Goal: Transaction & Acquisition: Purchase product/service

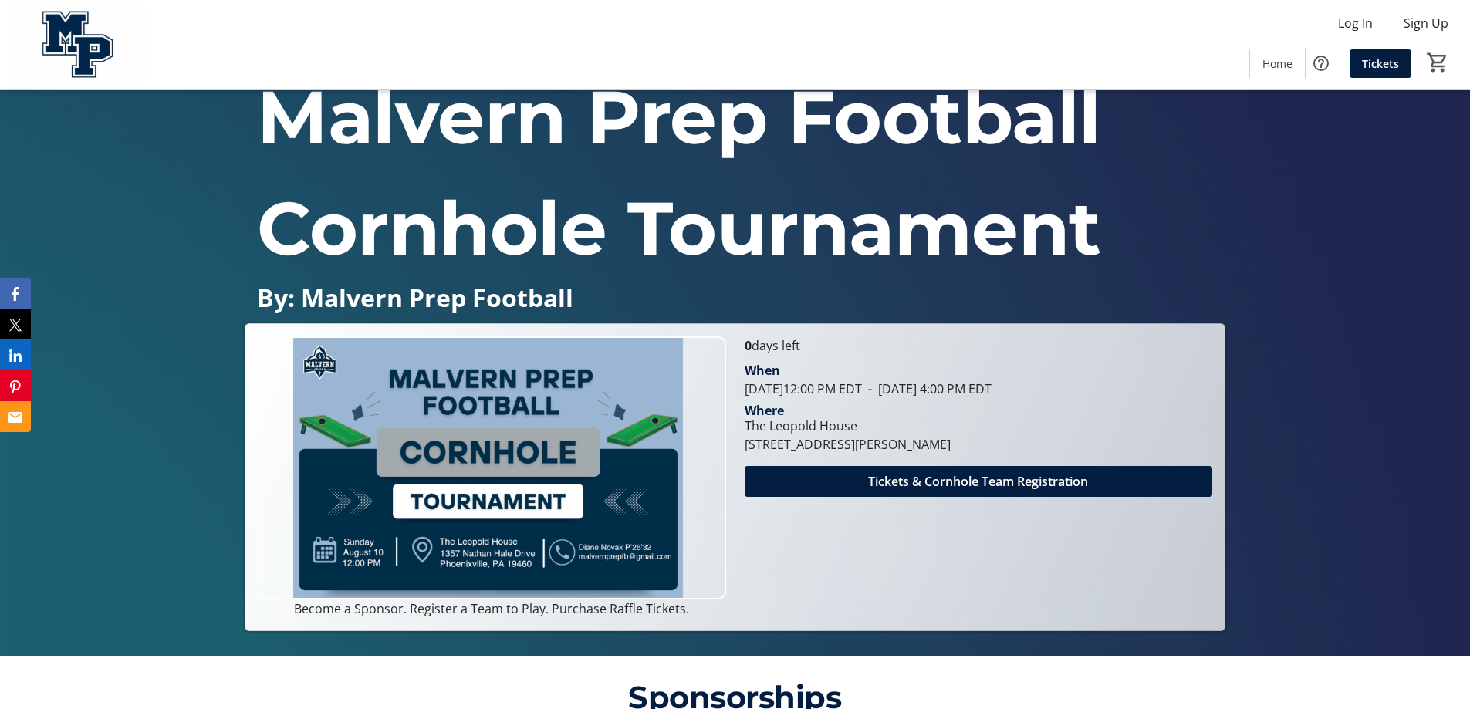
scroll to position [77, 0]
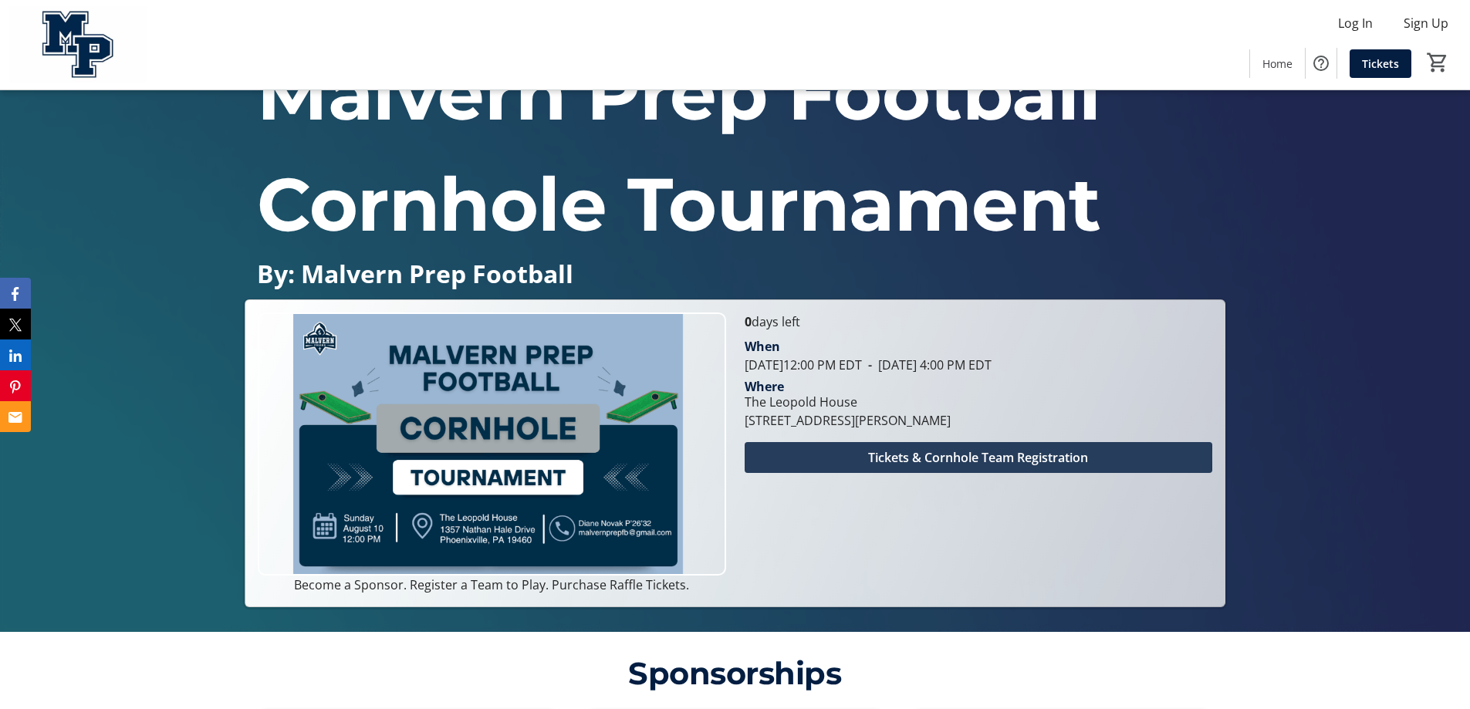
click at [917, 455] on span "Tickets & Cornhole Team Registration" at bounding box center [978, 457] width 220 height 19
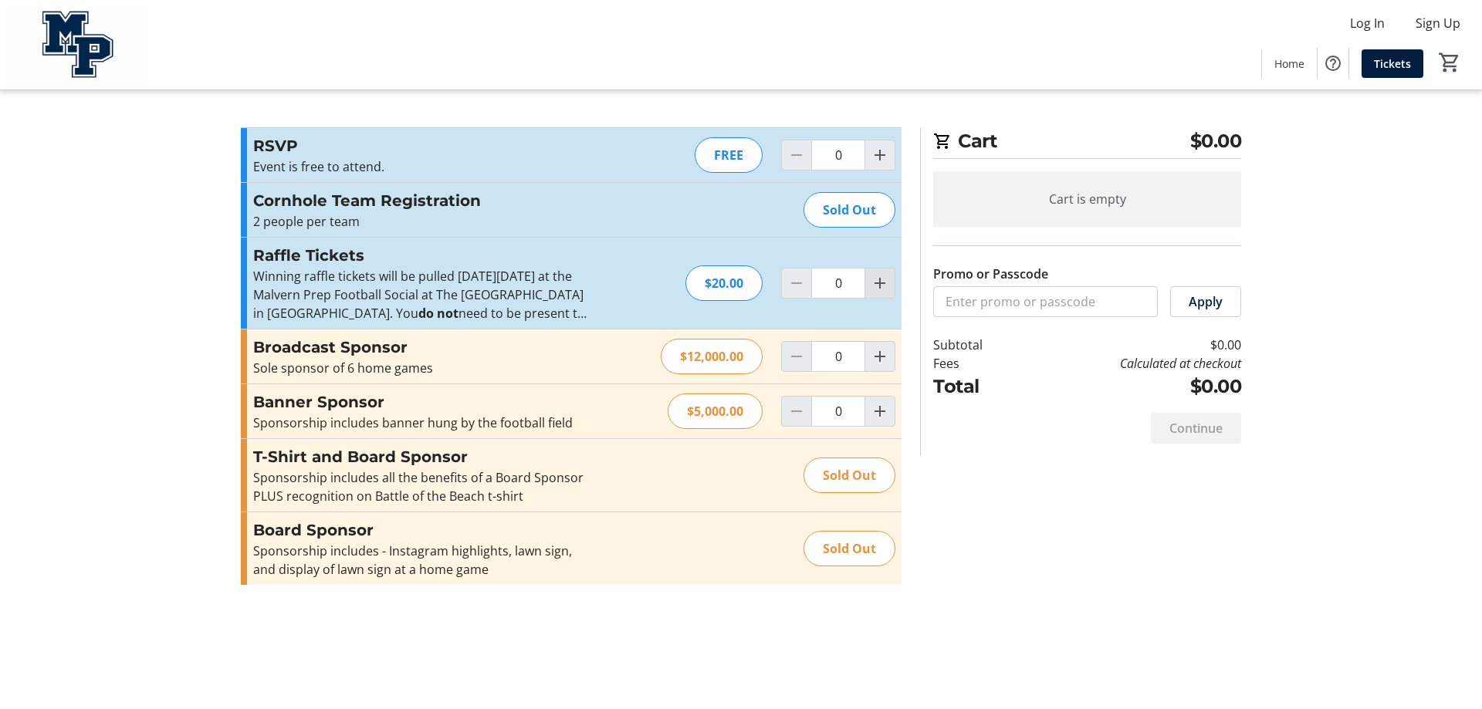
click at [876, 285] on mat-icon "Increment by one" at bounding box center [879, 283] width 19 height 19
click at [876, 283] on mat-icon "Increment by one" at bounding box center [879, 283] width 19 height 19
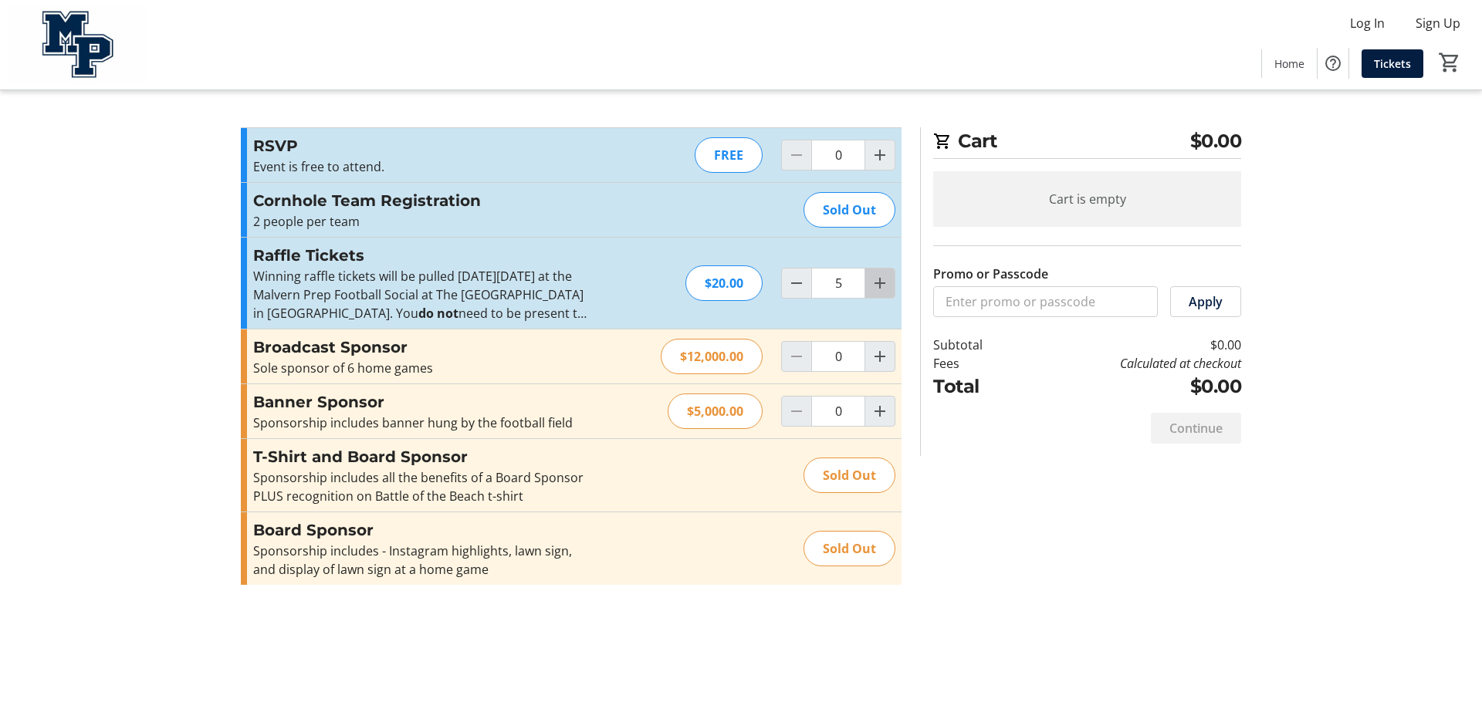
click at [876, 283] on mat-icon "Increment by one" at bounding box center [879, 283] width 19 height 19
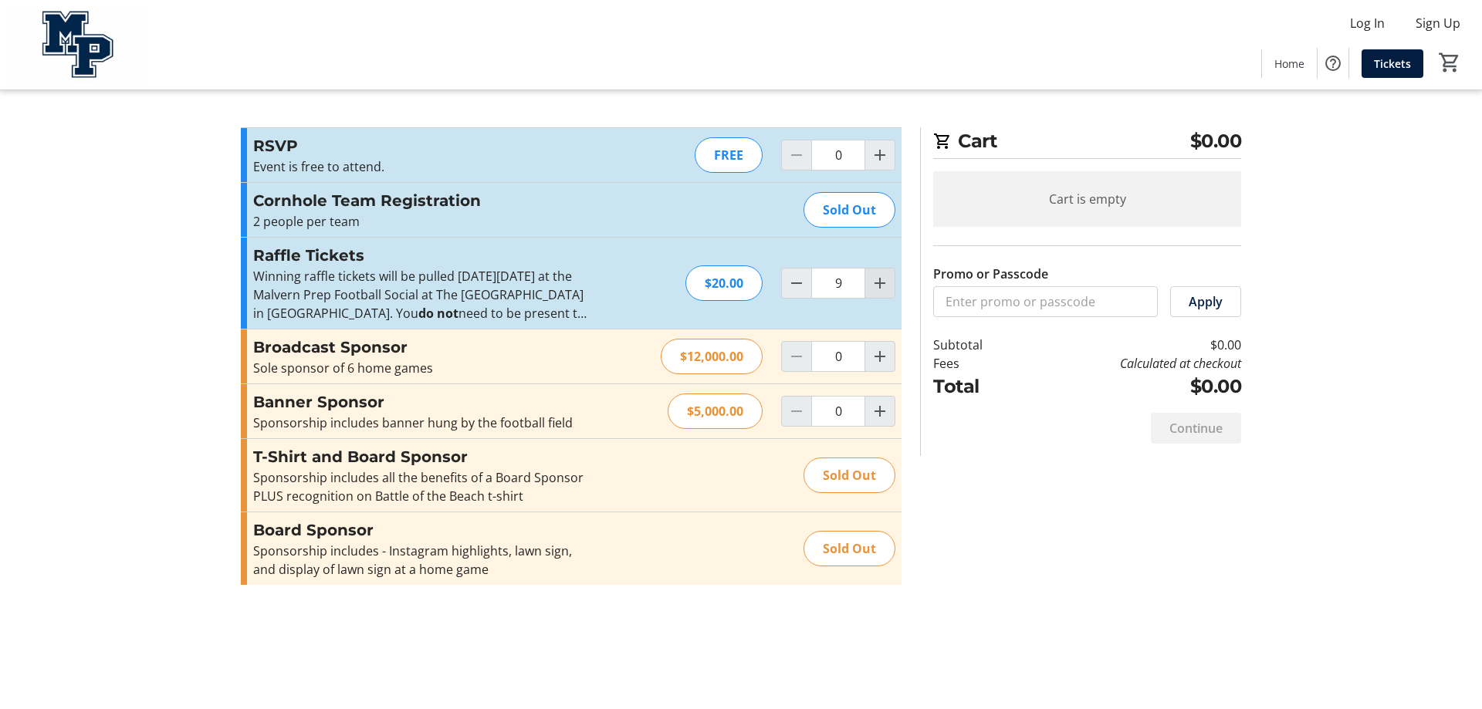
type input "10"
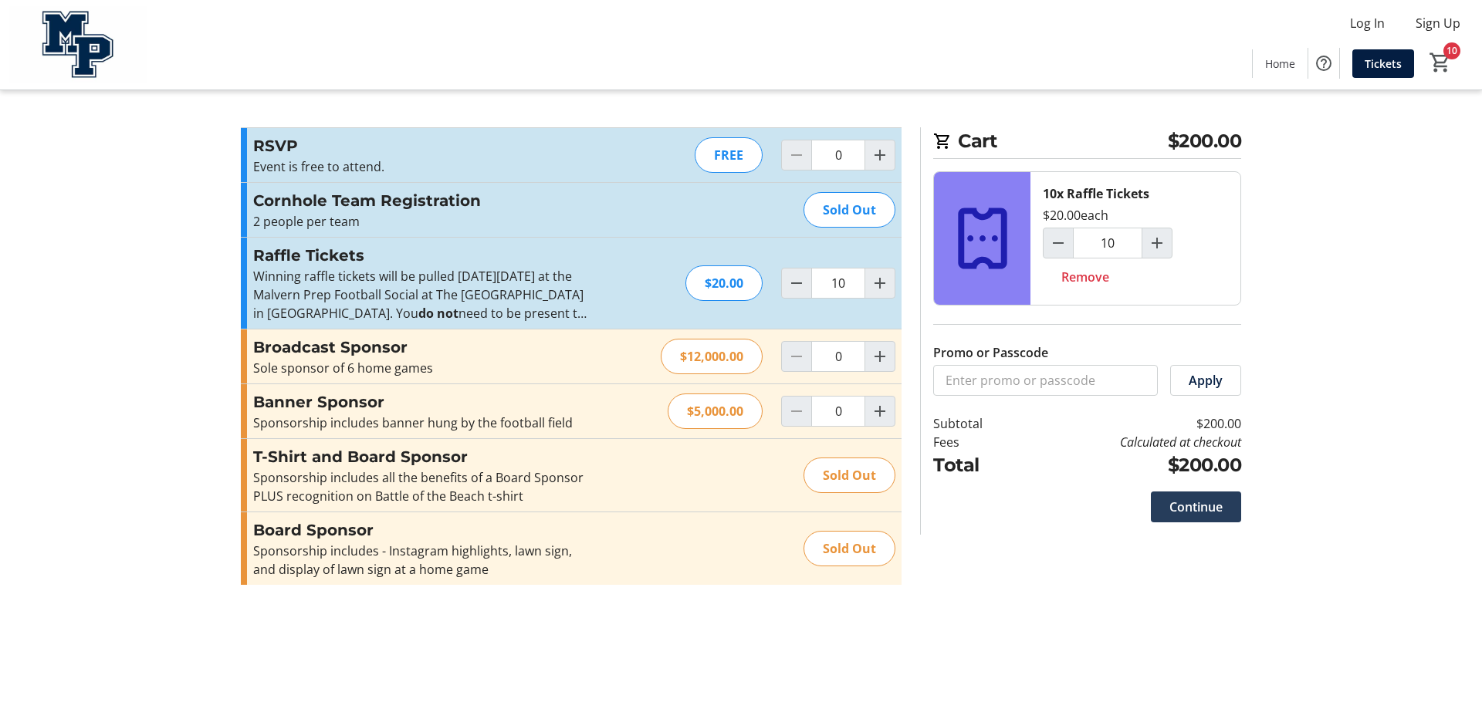
click at [1190, 503] on span "Continue" at bounding box center [1195, 507] width 53 height 19
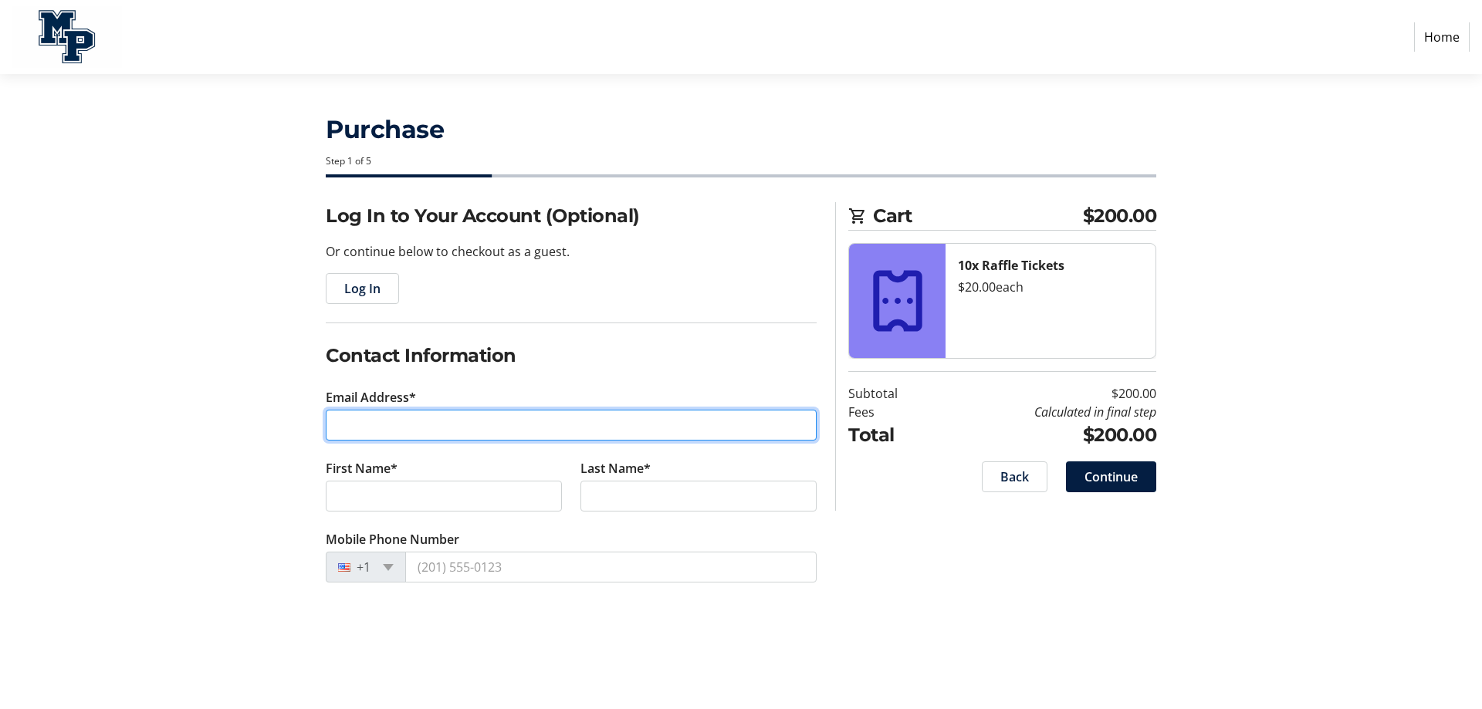
click at [370, 428] on input "Email Address*" at bounding box center [571, 425] width 491 height 31
type input "[PERSON_NAME][EMAIL_ADDRESS][DOMAIN_NAME]"
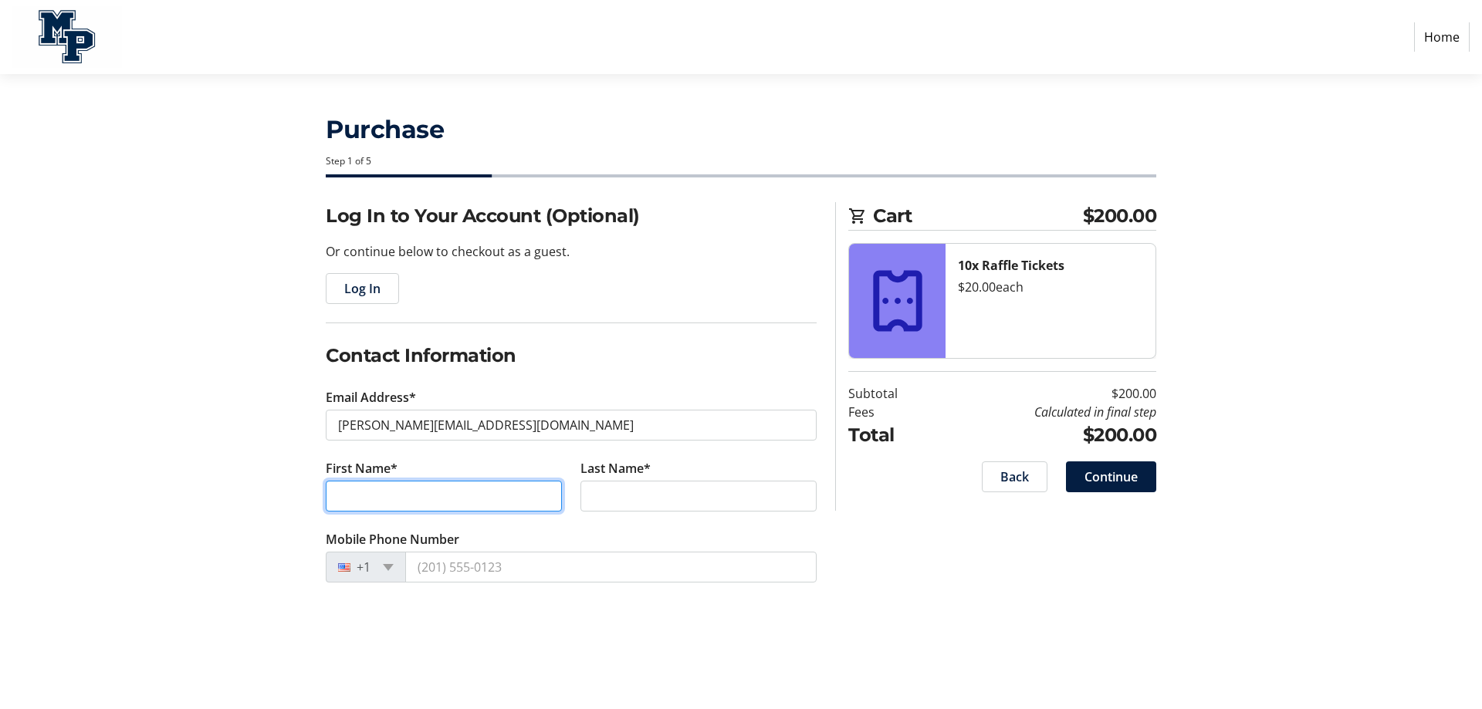
click at [376, 498] on input "First Name*" at bounding box center [444, 496] width 236 height 31
type input "[PERSON_NAME]"
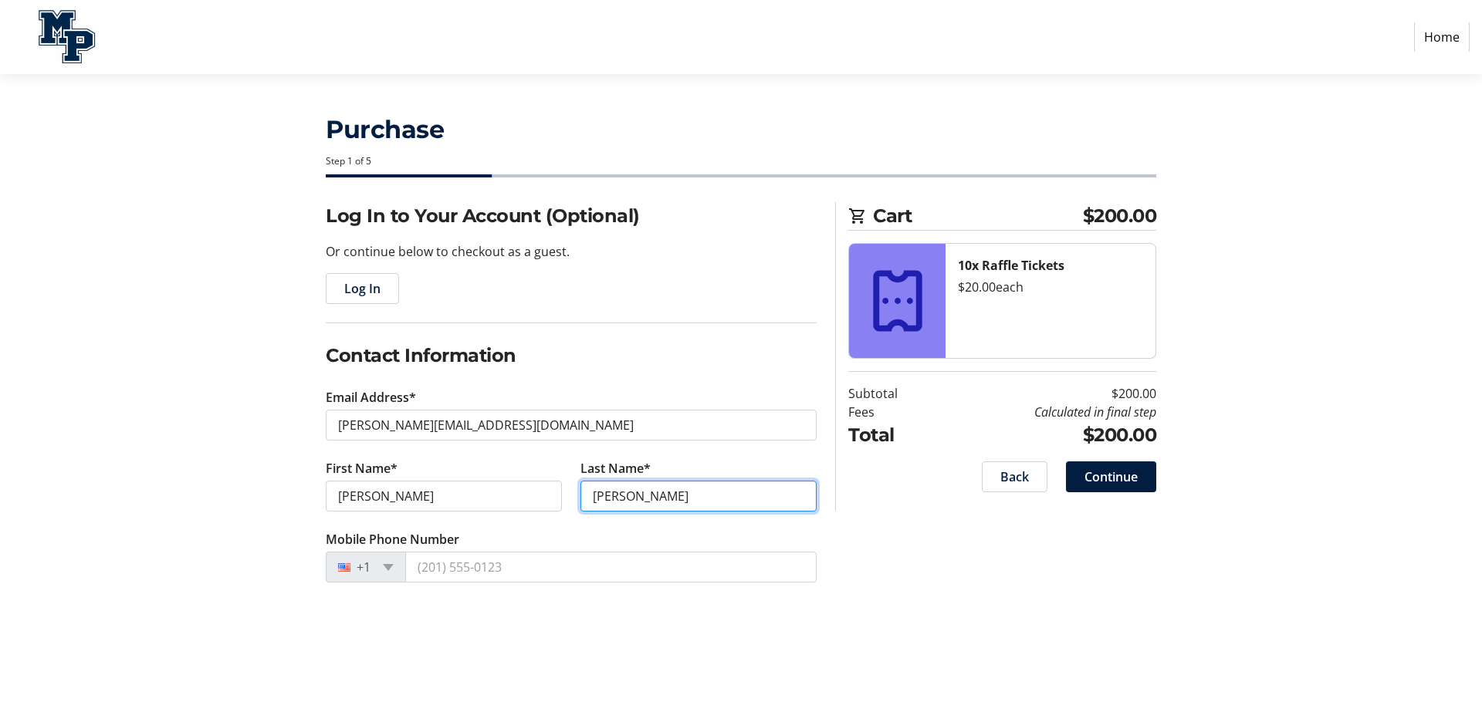
type input "[PERSON_NAME]"
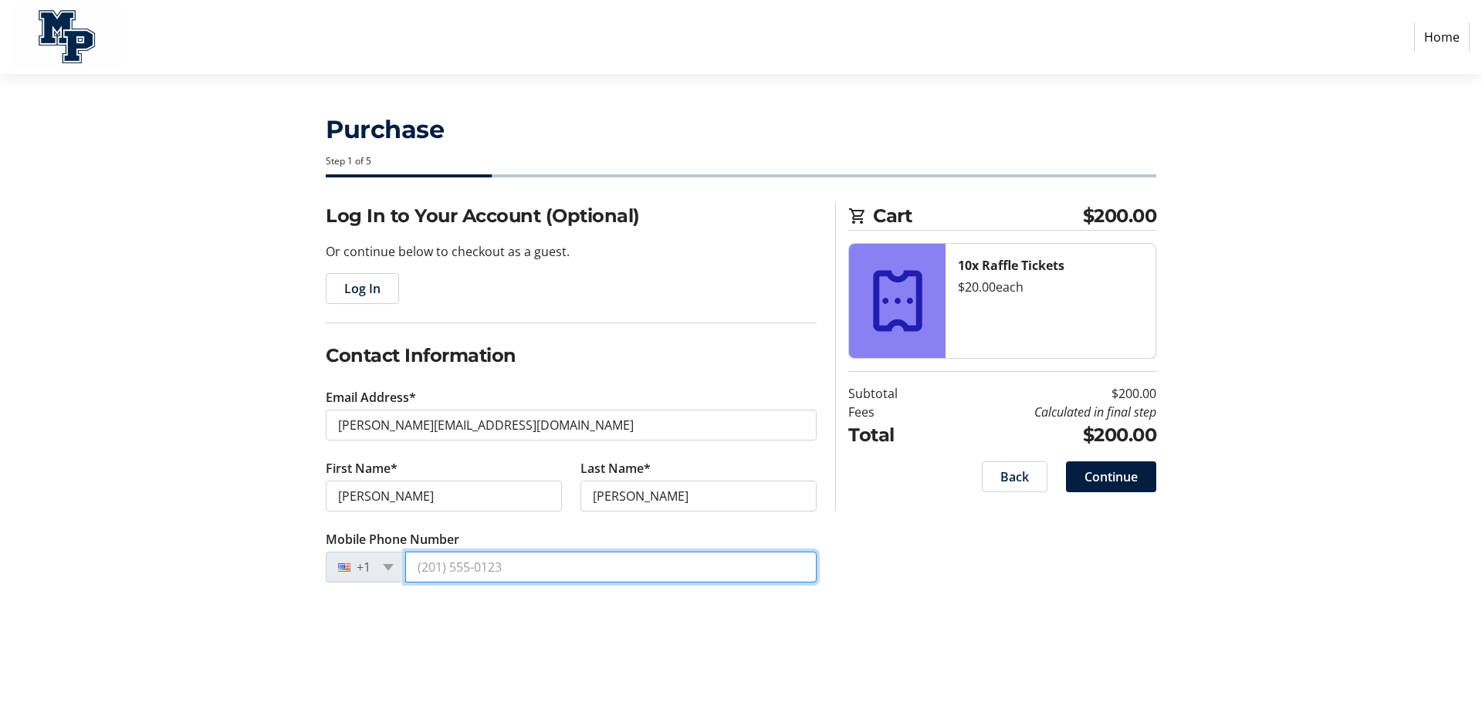
click at [434, 575] on input "Mobile Phone Number" at bounding box center [610, 567] width 411 height 31
type input "(610) 6"
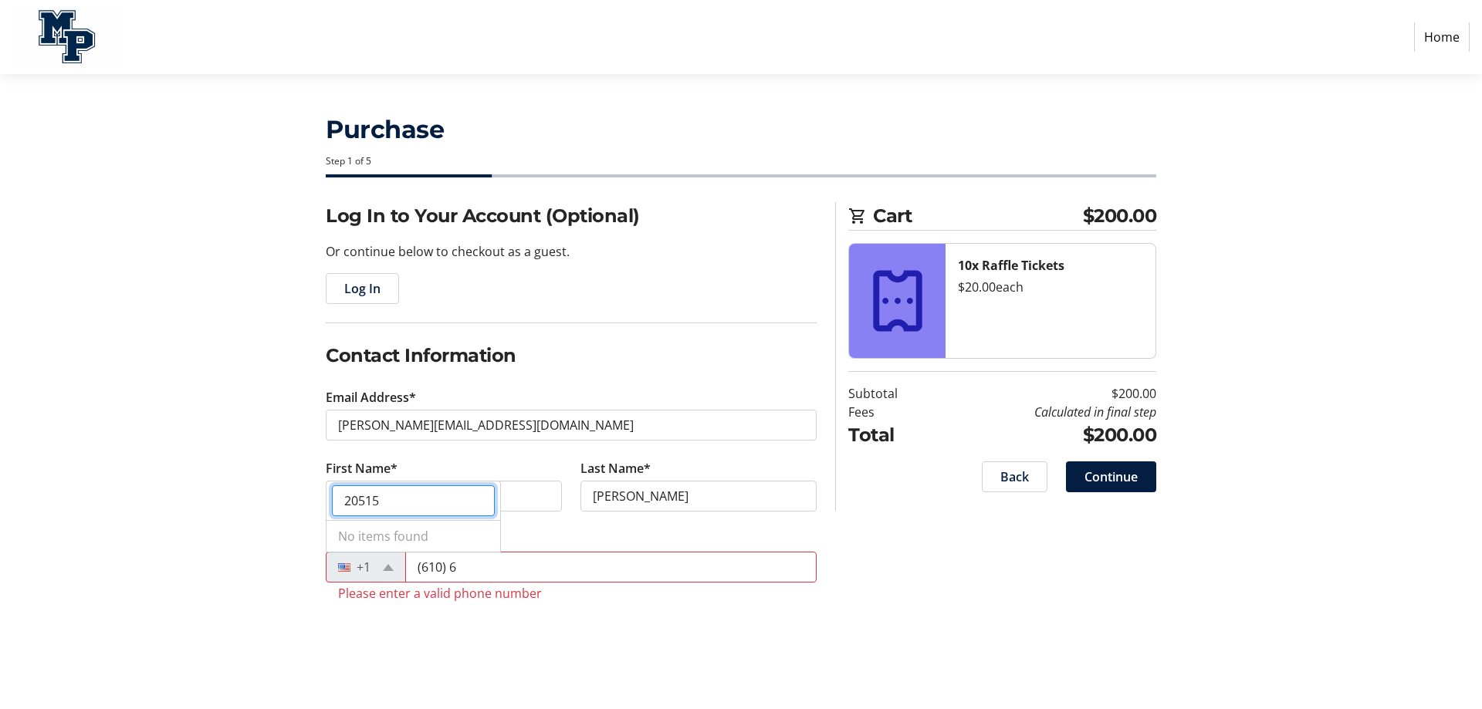
type input "205152"
drag, startPoint x: 406, startPoint y: 500, endPoint x: 255, endPoint y: 489, distance: 151.6
click at [253, 489] on body "Home Purchase Step 1 of 5 Cart $200.00 10x Raffle Tickets $20.00 each Subtotal …" at bounding box center [741, 354] width 1482 height 709
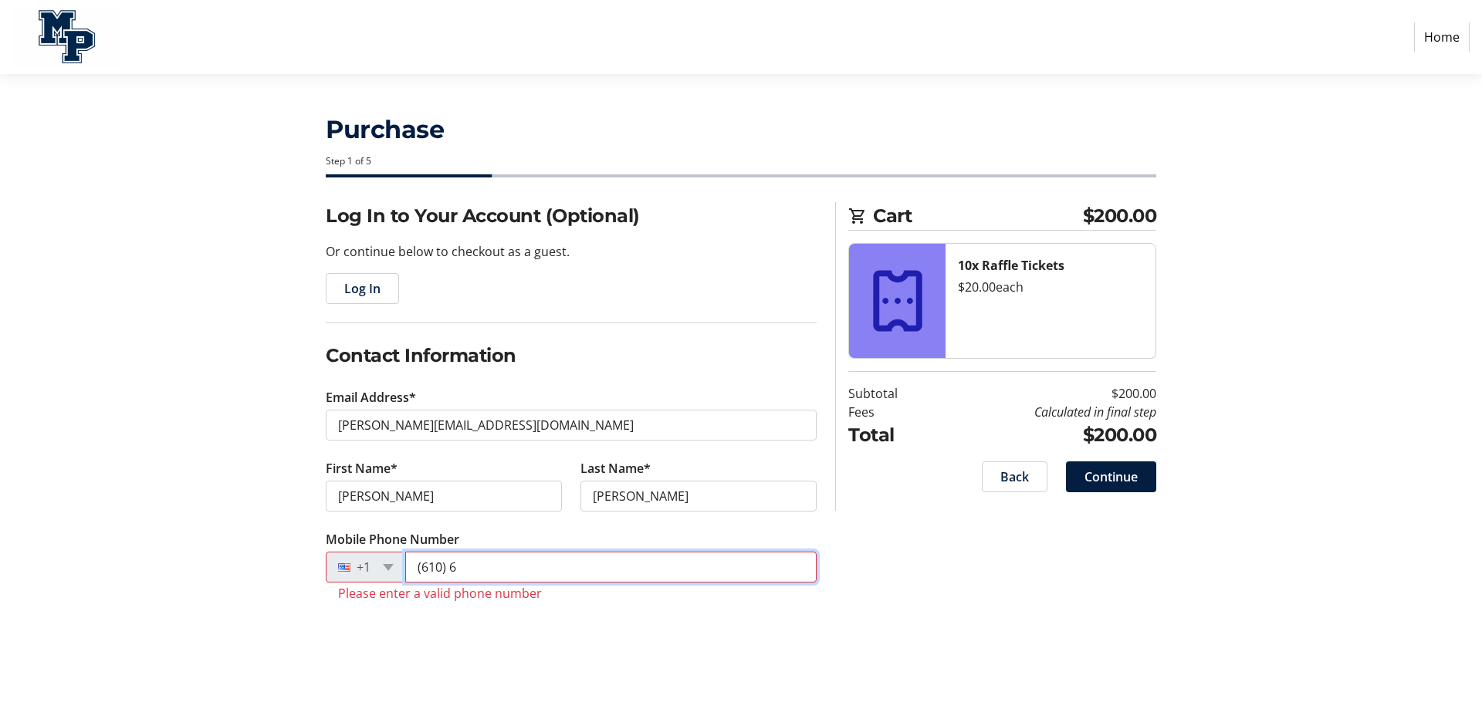
click at [459, 564] on input "(610) 6" at bounding box center [610, 567] width 411 height 31
type input "[PHONE_NUMBER]"
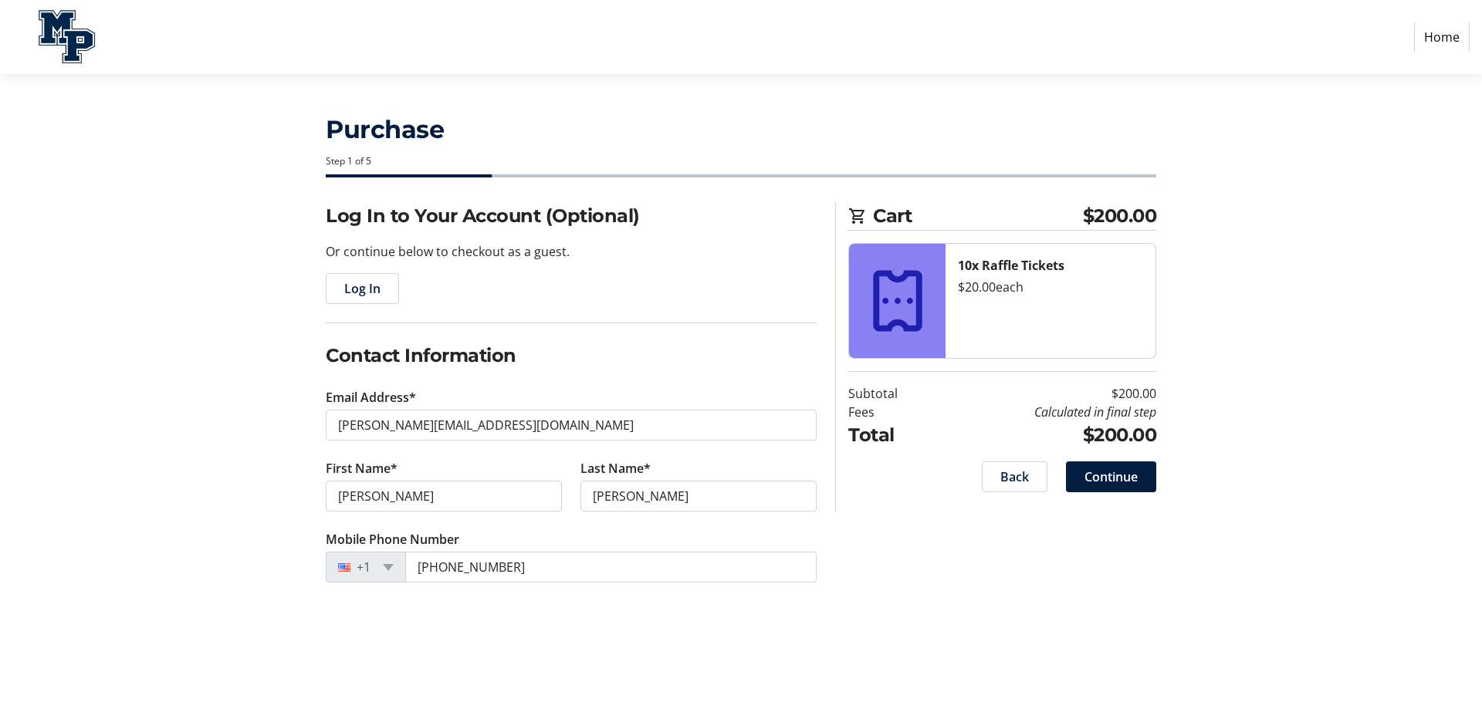
click at [948, 487] on div "Back Continue" at bounding box center [1002, 476] width 308 height 31
click at [1108, 476] on span "Continue" at bounding box center [1110, 477] width 53 height 19
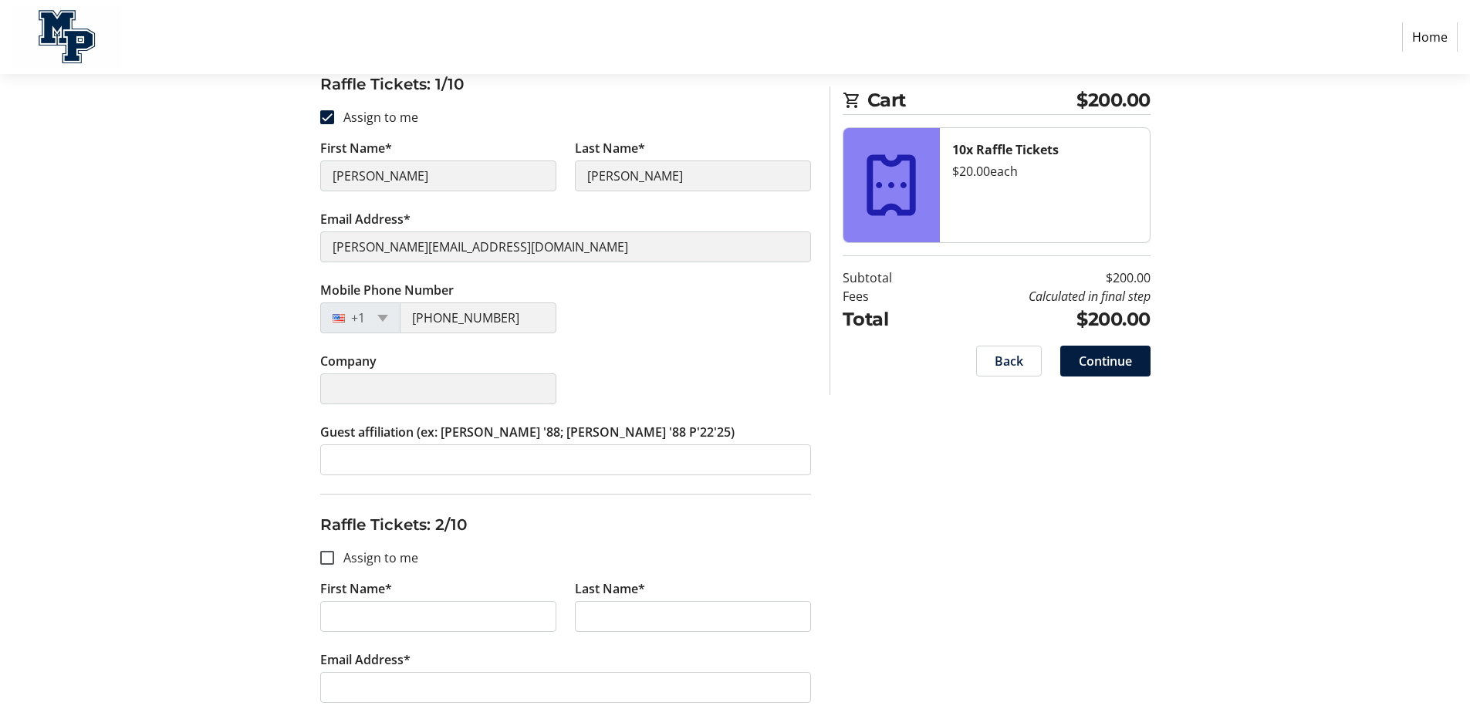
scroll to position [231, 0]
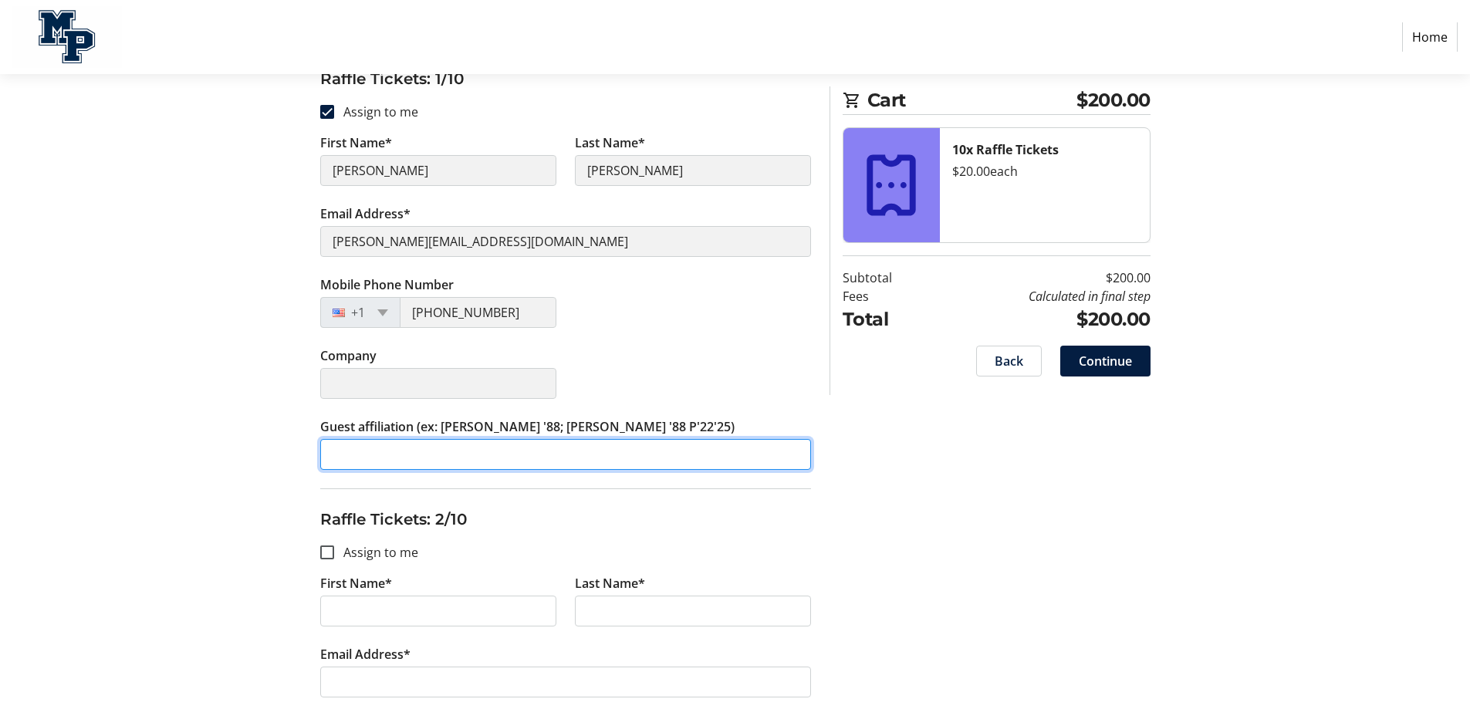
drag, startPoint x: 519, startPoint y: 456, endPoint x: 527, endPoint y: 460, distance: 8.6
click at [520, 457] on input "Guest affiliation (ex: [PERSON_NAME] '88; [PERSON_NAME] '88 P'22'25)" at bounding box center [565, 454] width 491 height 31
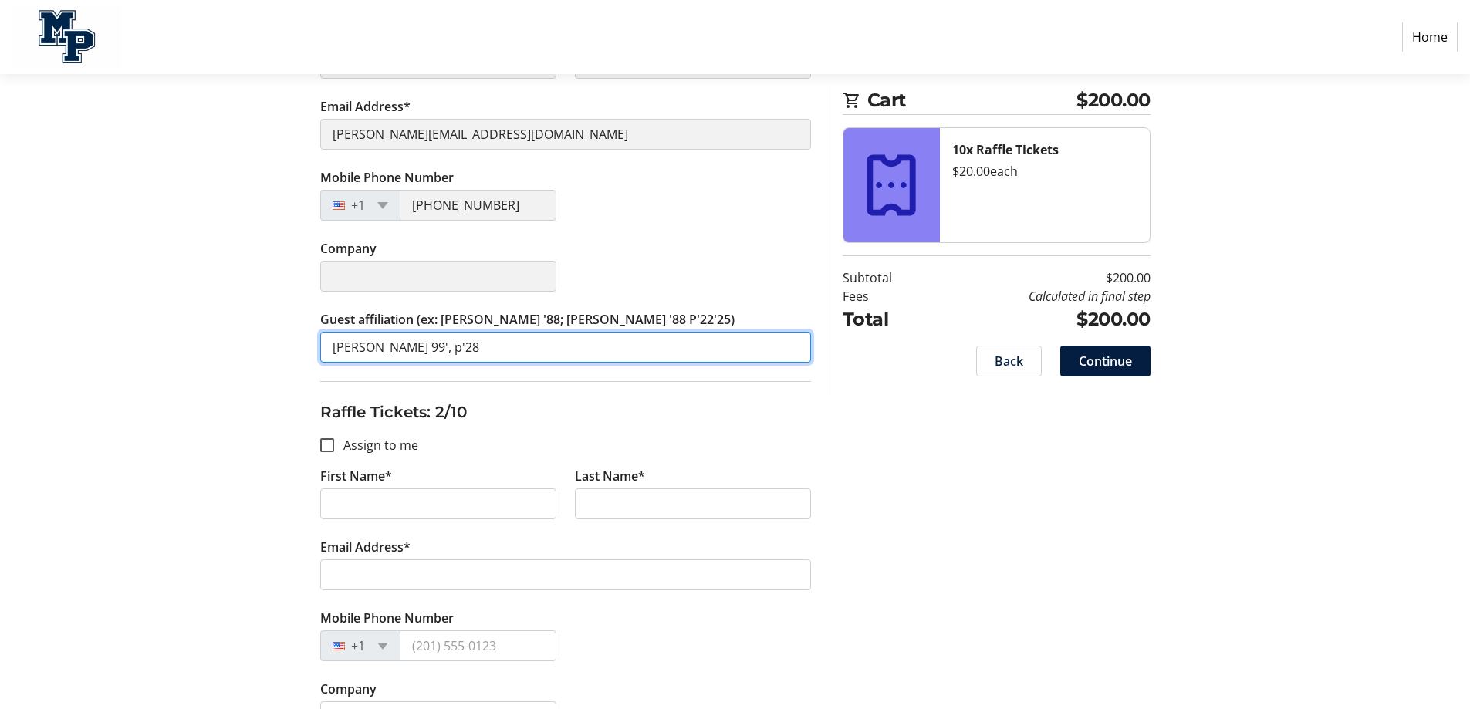
scroll to position [386, 0]
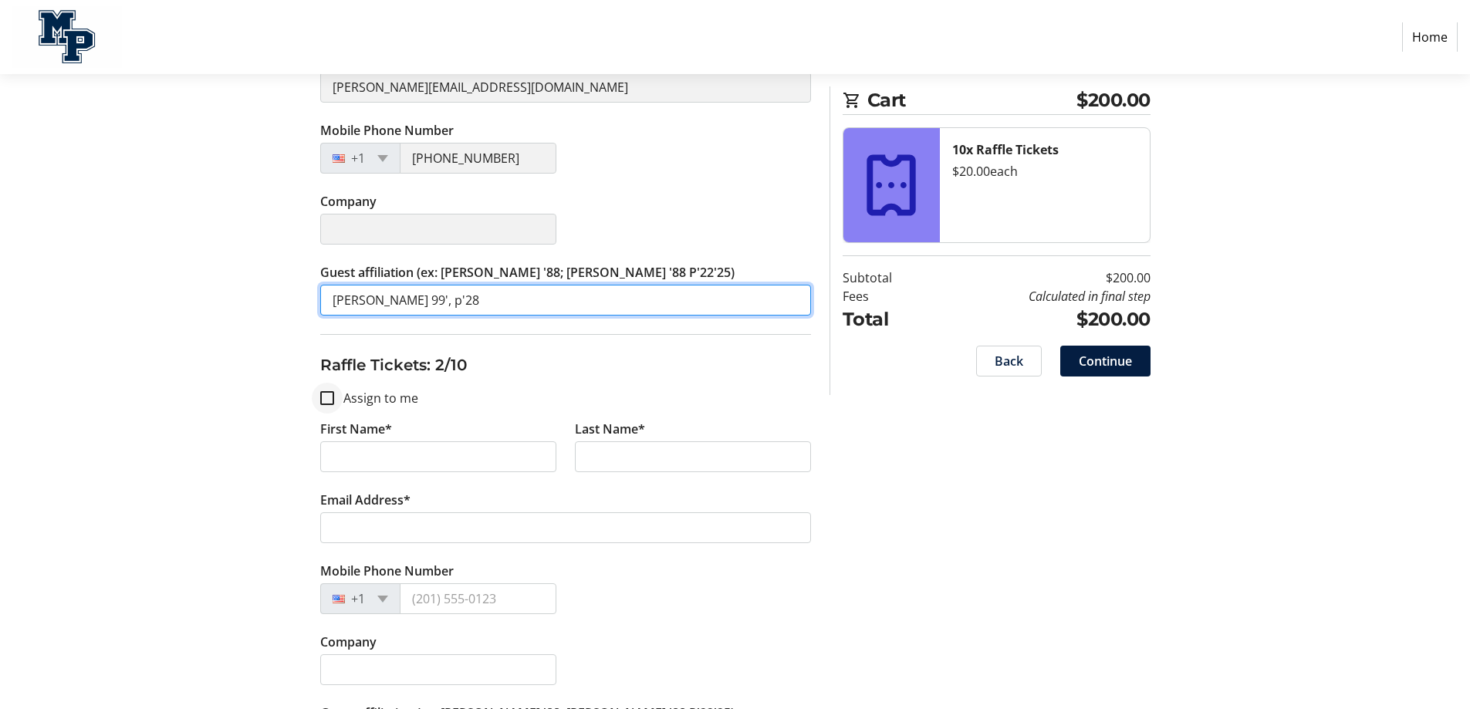
type input "[PERSON_NAME] 99', p'28"
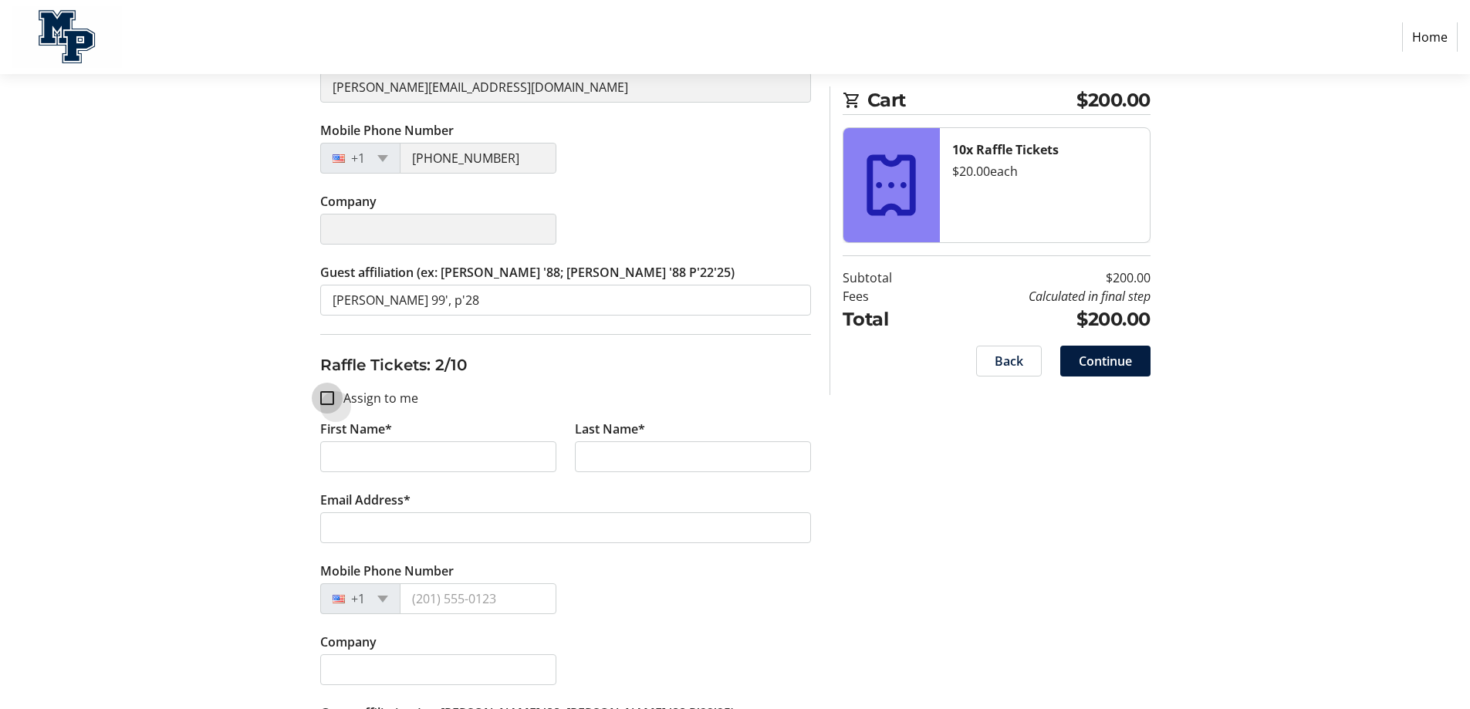
click at [325, 398] on input "Assign to me" at bounding box center [327, 398] width 14 height 14
checkbox input "true"
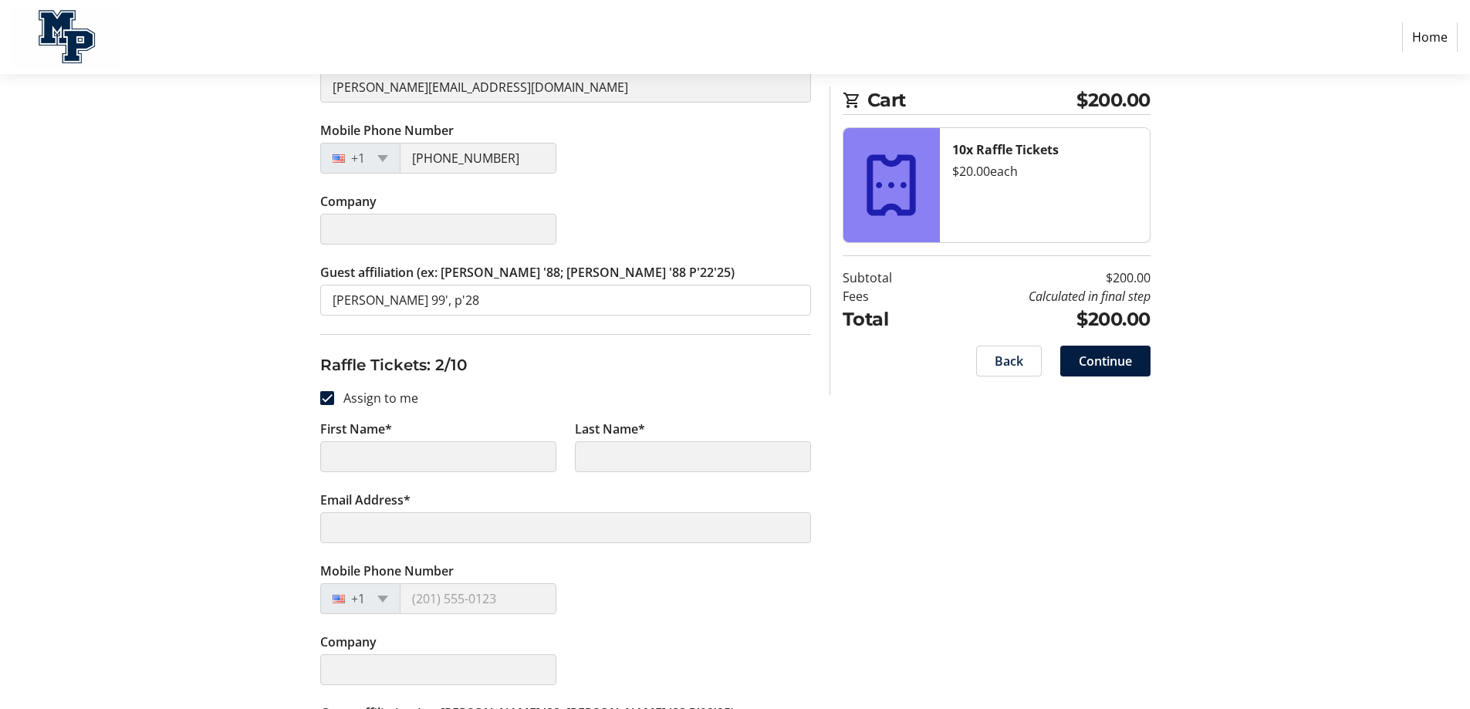
type input "[PERSON_NAME]"
type input "[PERSON_NAME][EMAIL_ADDRESS][DOMAIN_NAME]"
type input "[PHONE_NUMBER]"
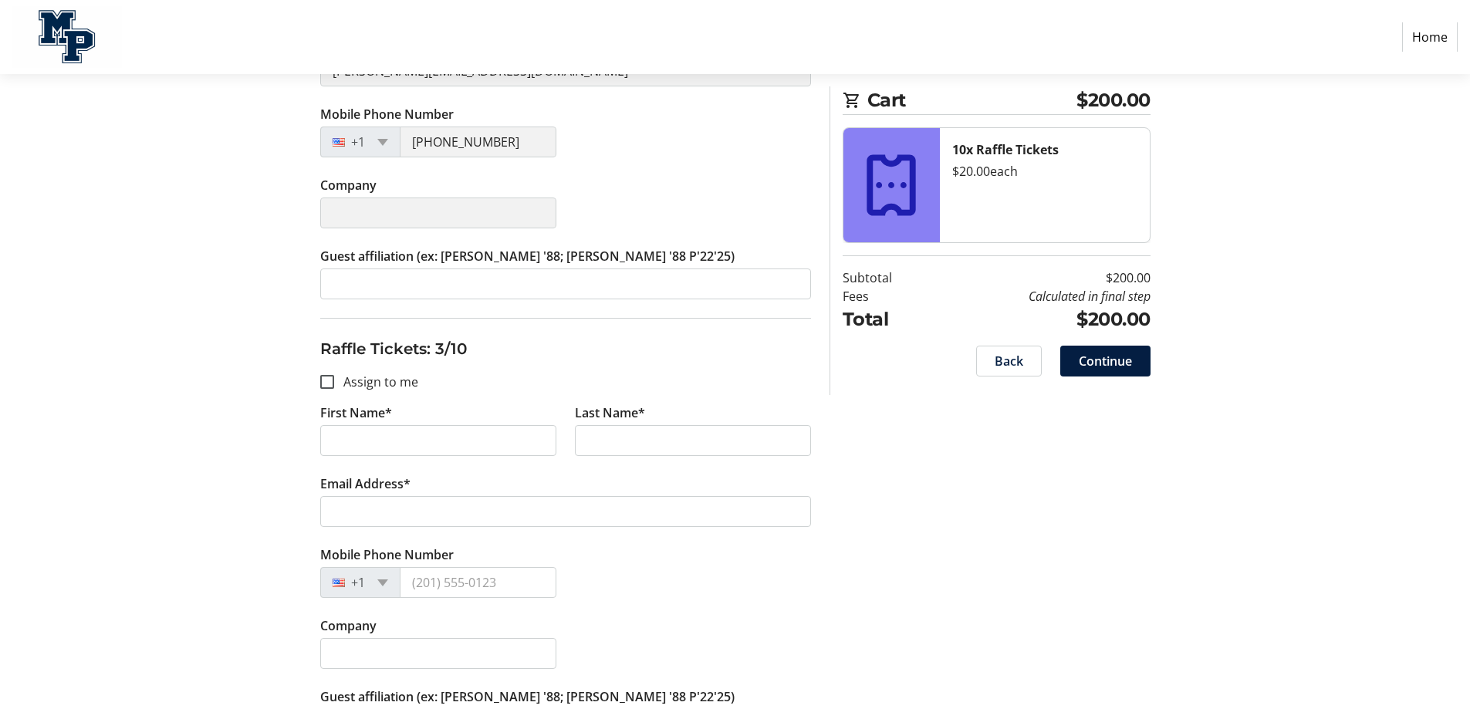
scroll to position [849, 0]
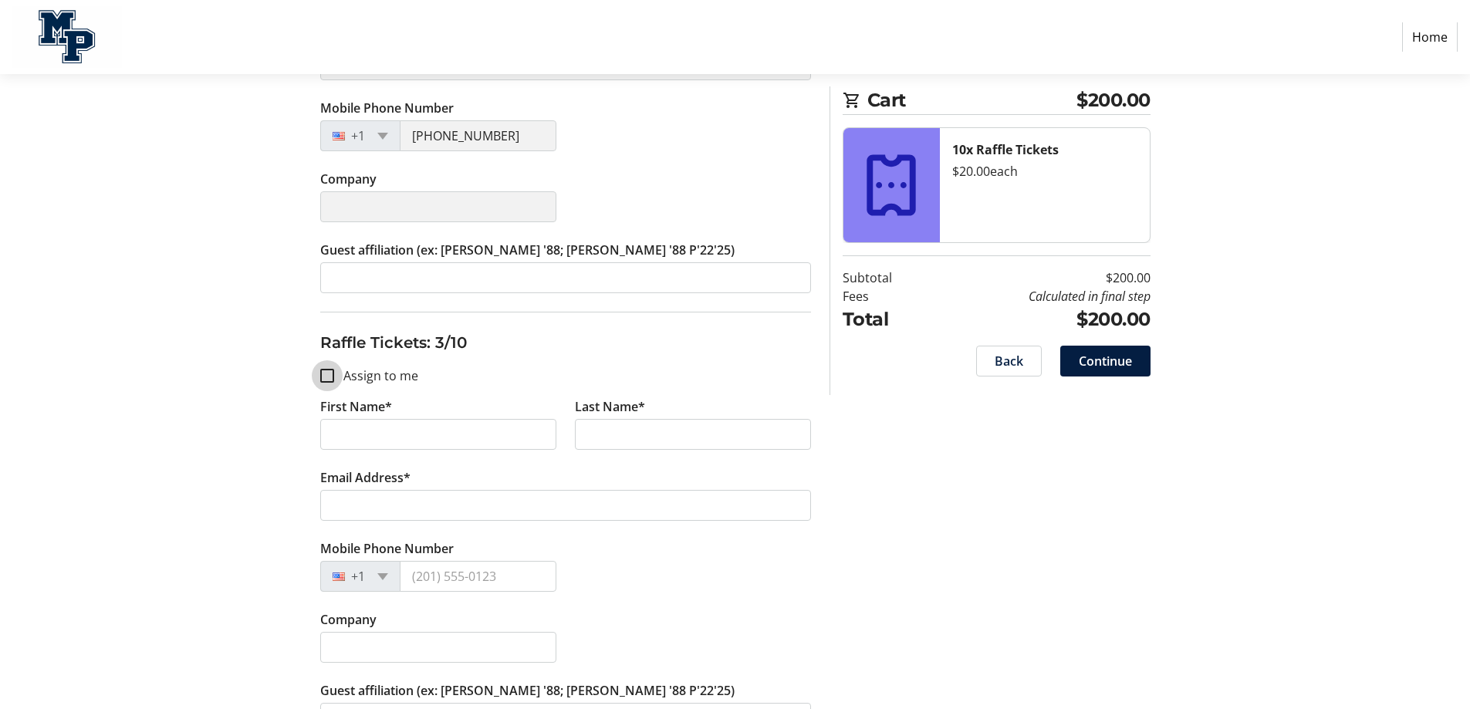
click at [327, 379] on input "Assign to me" at bounding box center [327, 376] width 14 height 14
checkbox input "true"
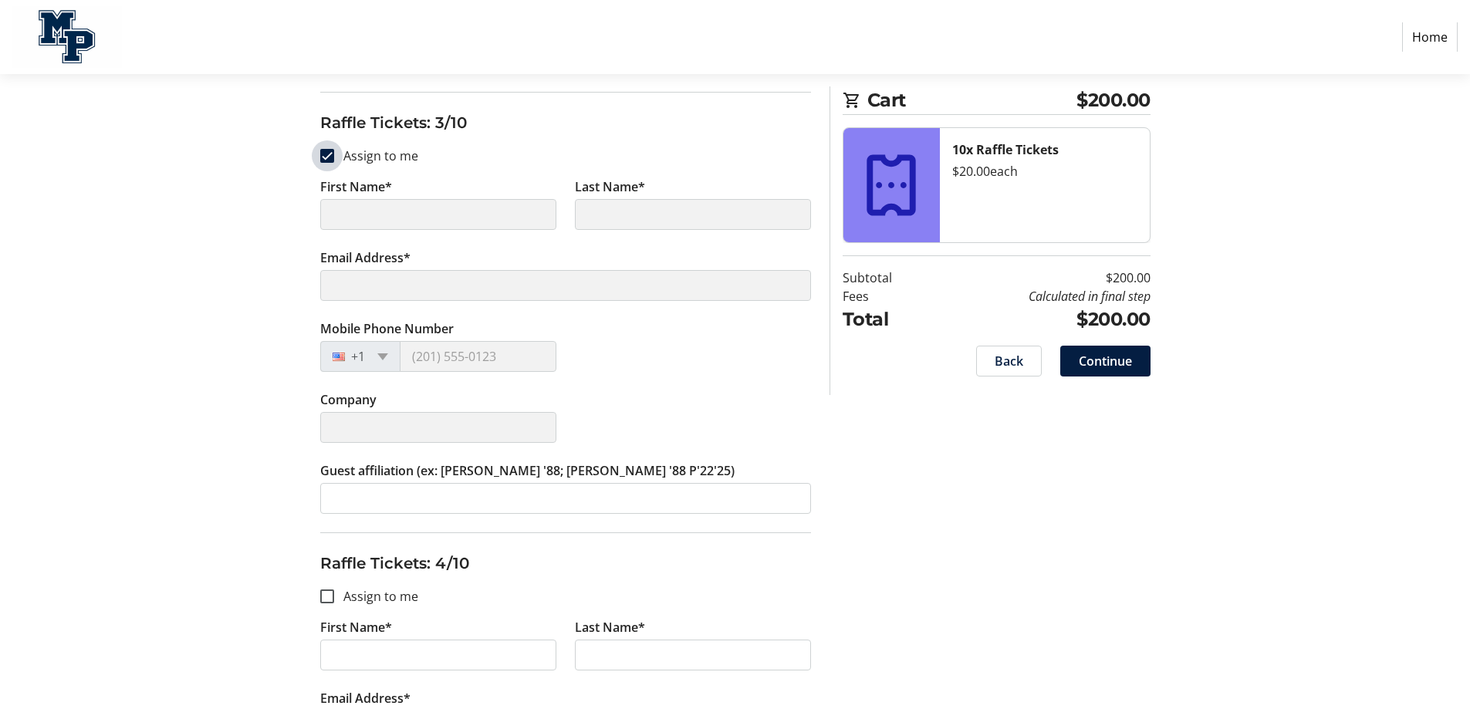
type input "[PERSON_NAME]"
type input "[PERSON_NAME][EMAIL_ADDRESS][DOMAIN_NAME]"
type input "[PHONE_NUMBER]"
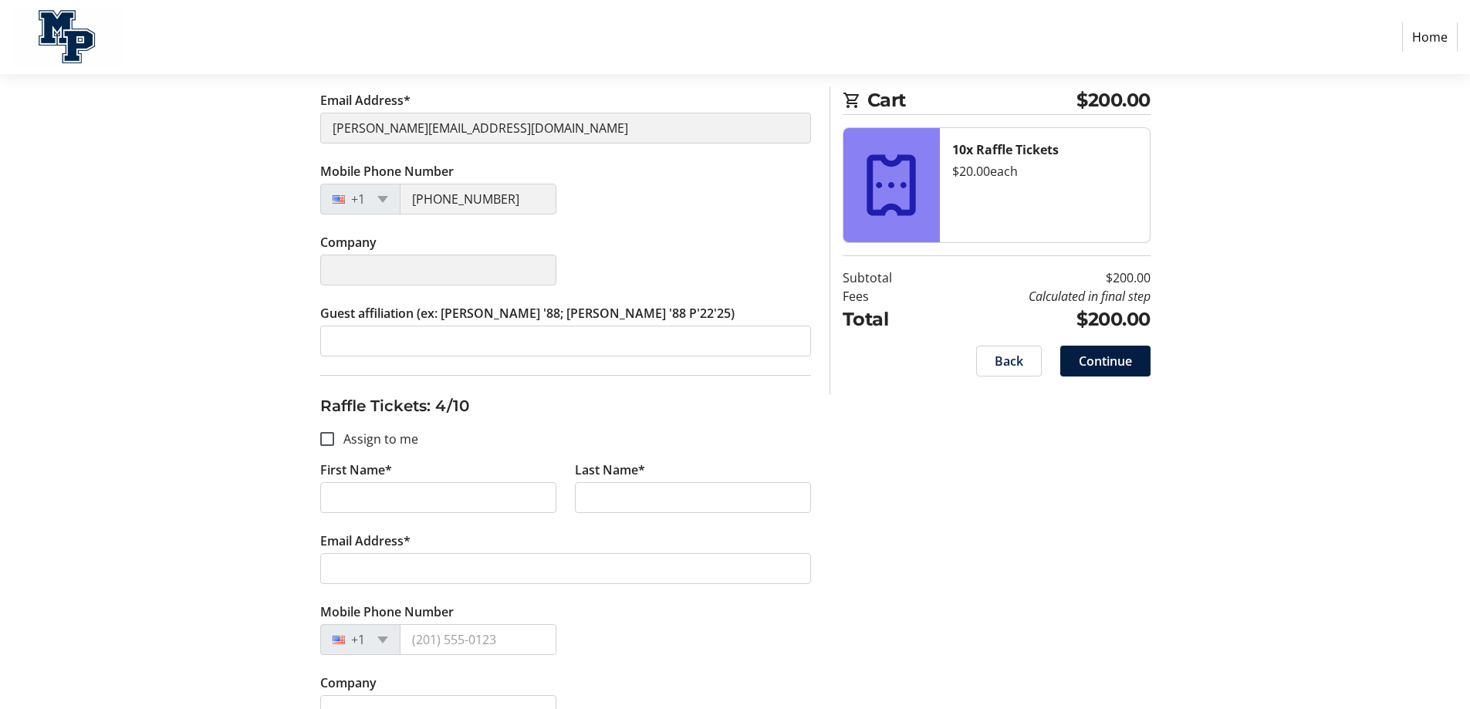
scroll to position [1235, 0]
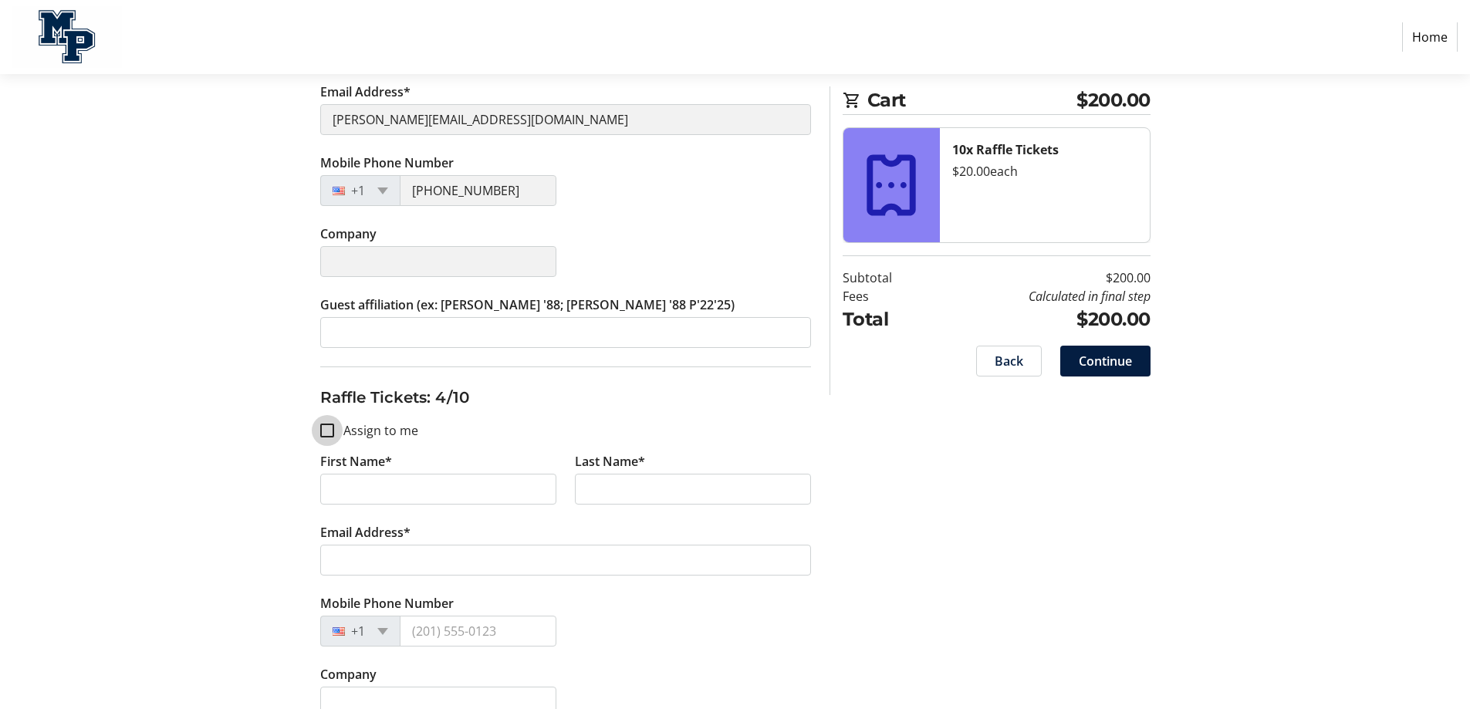
click at [326, 434] on input "Assign to me" at bounding box center [327, 431] width 14 height 14
checkbox input "true"
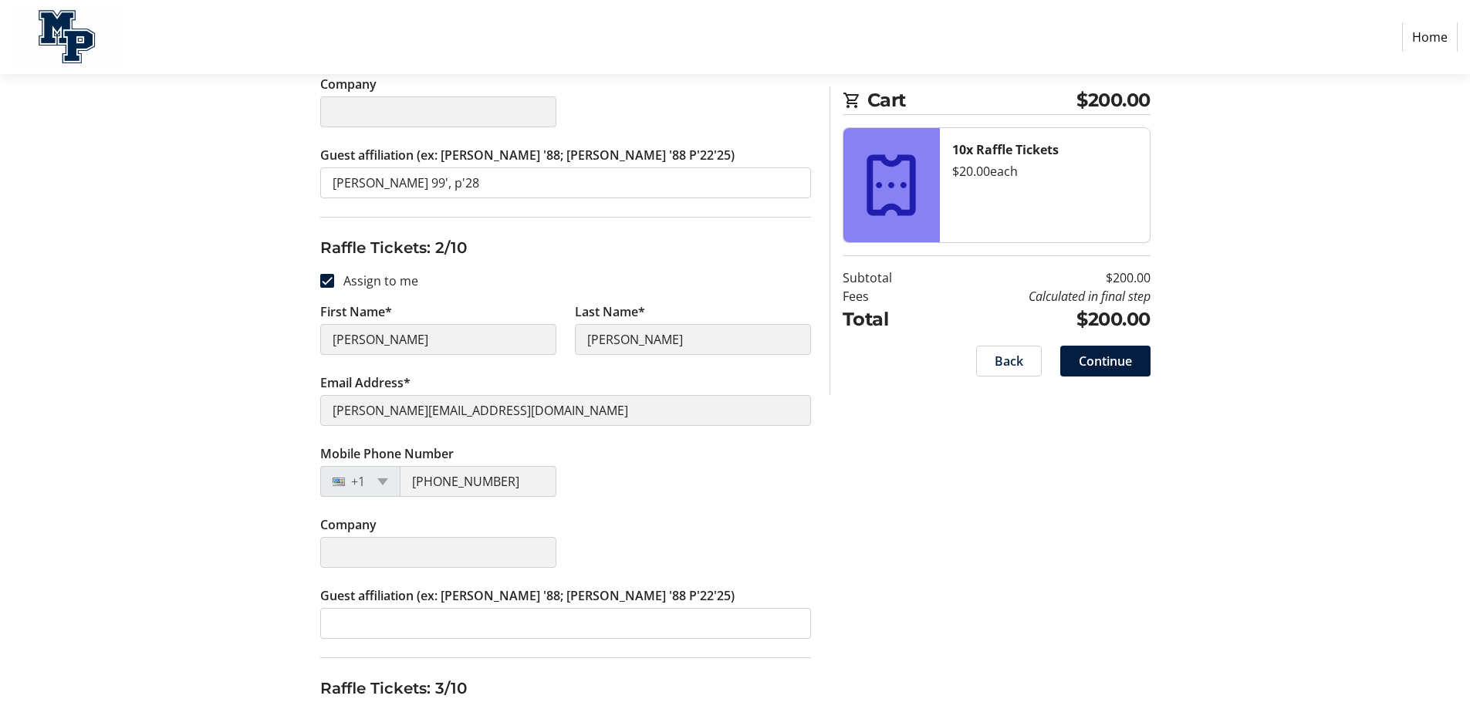
type input "[PERSON_NAME]"
type input "[PERSON_NAME][EMAIL_ADDRESS][DOMAIN_NAME]"
type input "[PHONE_NUMBER]"
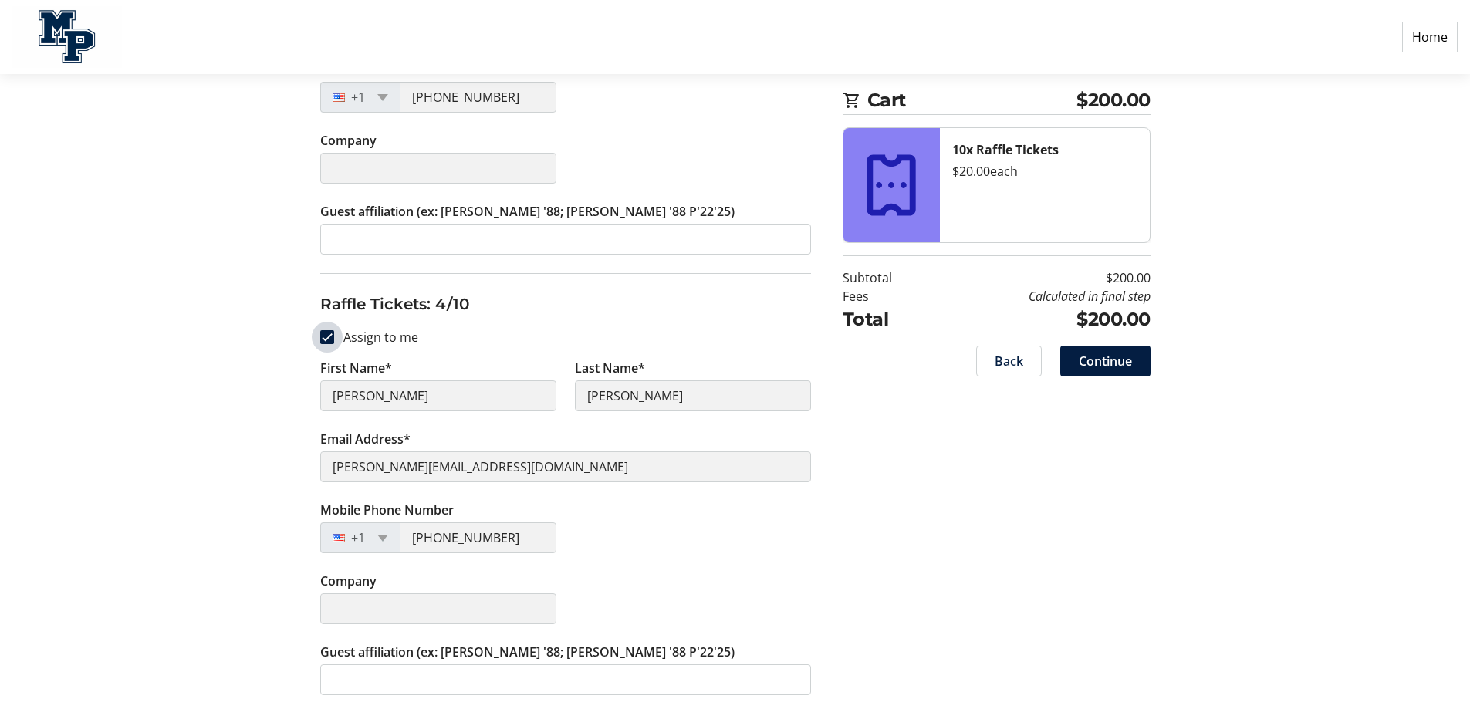
scroll to position [1543, 0]
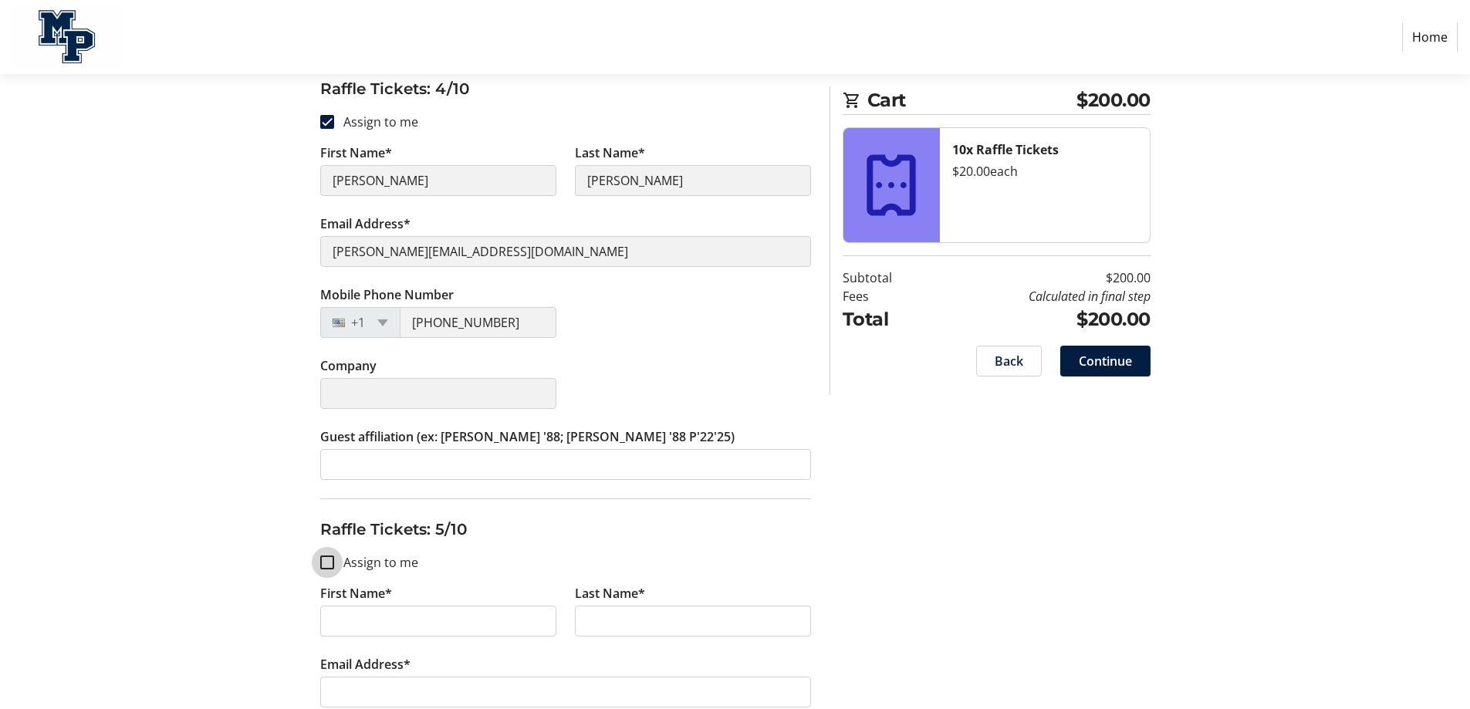
click at [329, 561] on input "Assign to me" at bounding box center [327, 563] width 14 height 14
checkbox input "true"
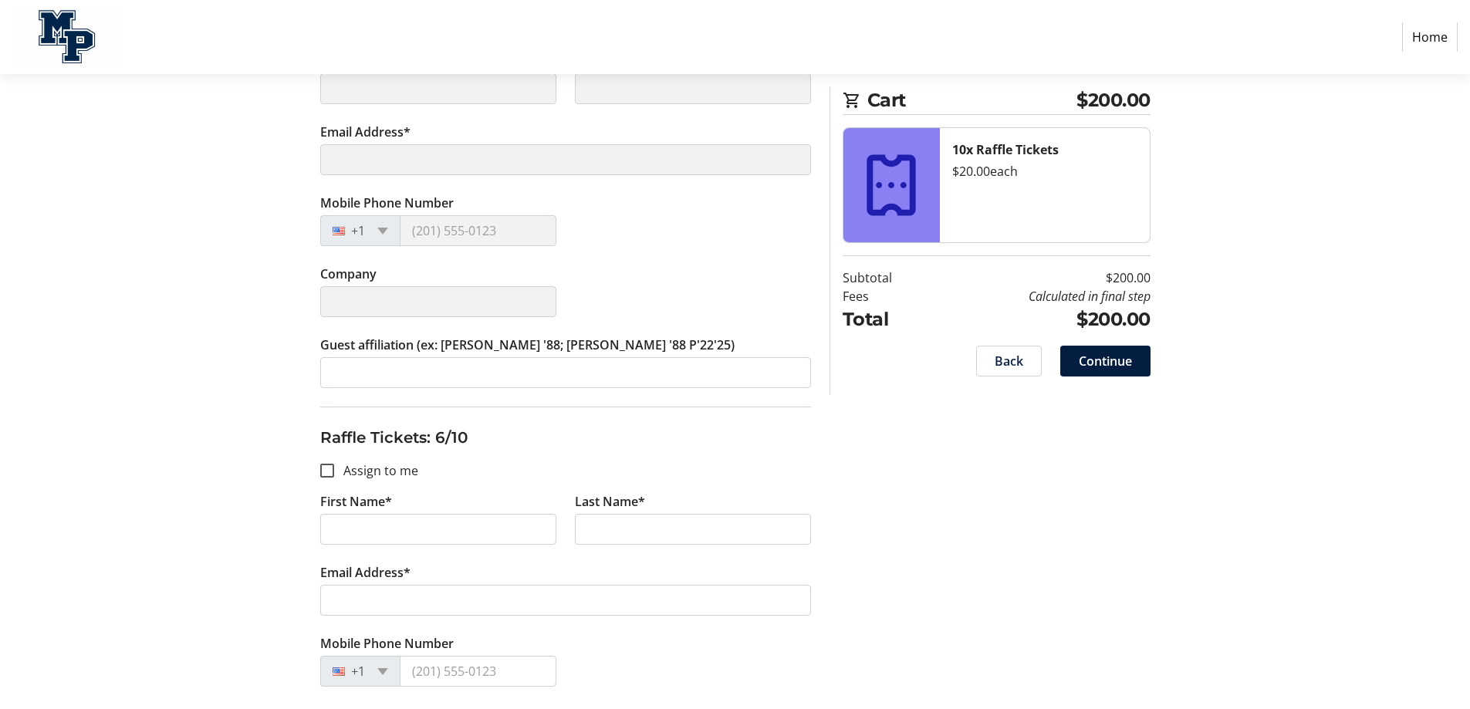
type input "[PERSON_NAME]"
type input "[PERSON_NAME][EMAIL_ADDRESS][DOMAIN_NAME]"
type input "[PHONE_NUMBER]"
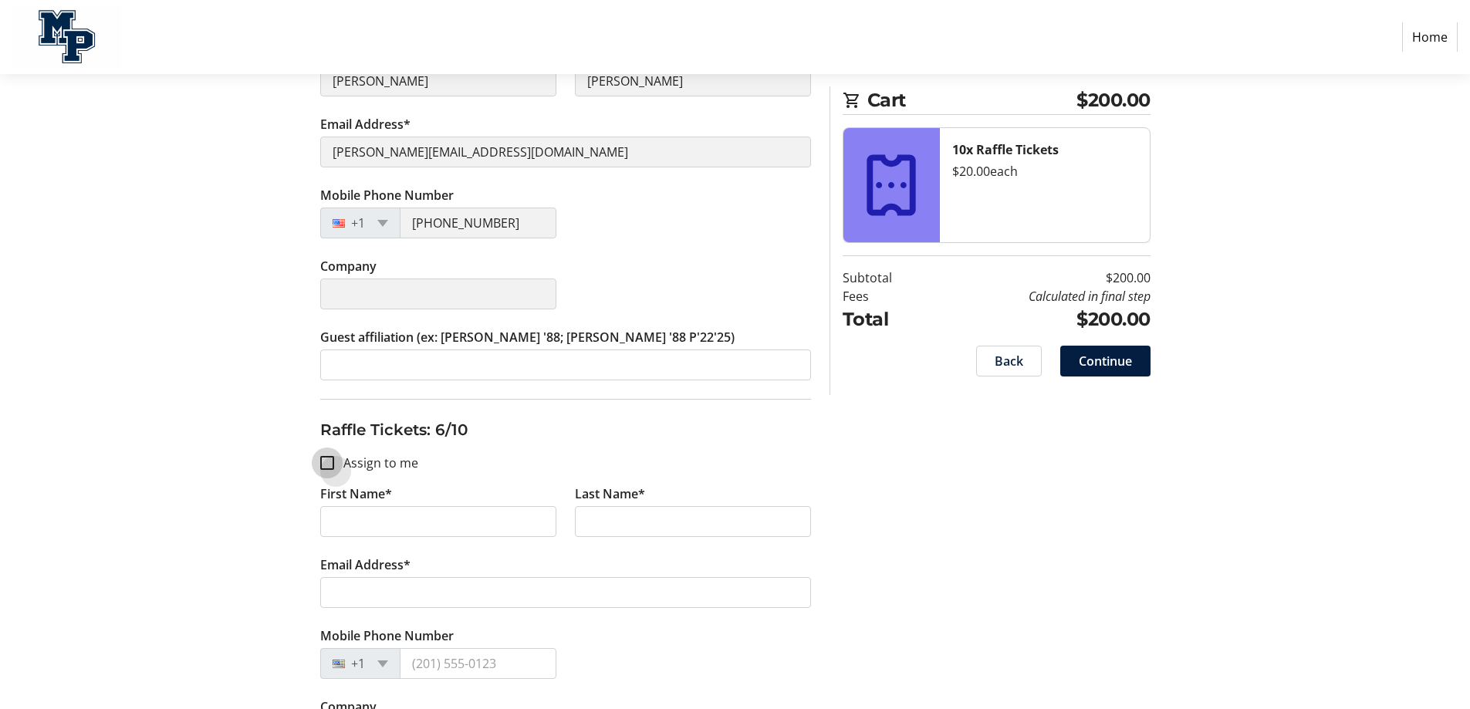
click at [323, 458] on input "Assign to me" at bounding box center [327, 463] width 14 height 14
checkbox input "true"
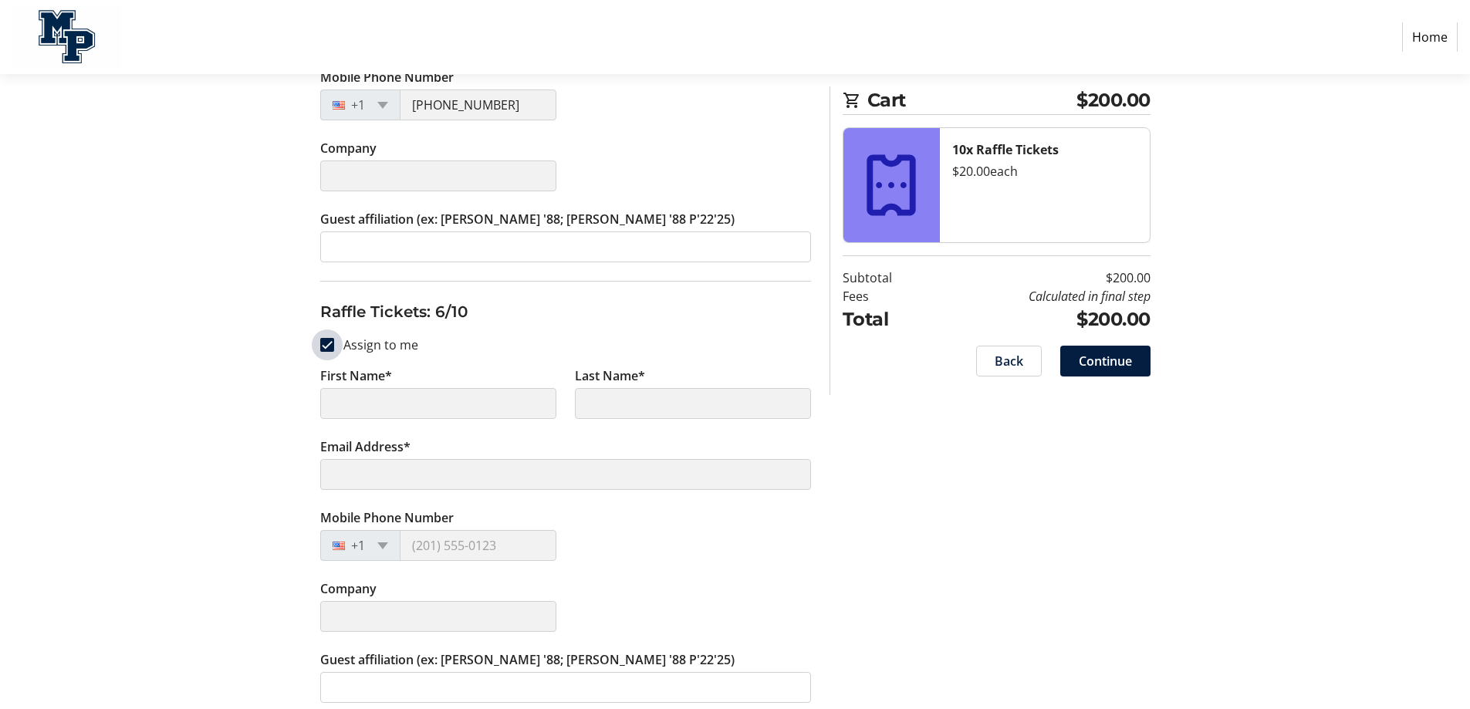
scroll to position [2392, 0]
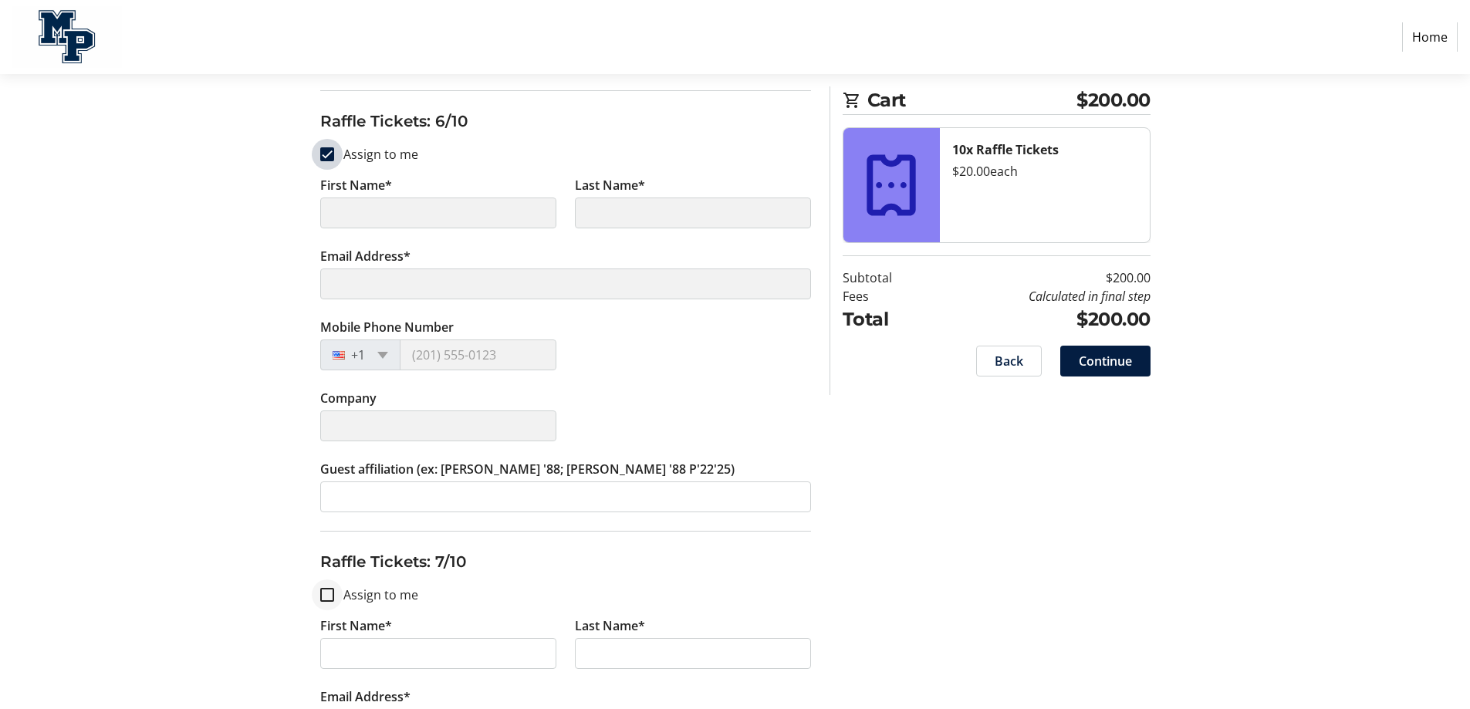
type input "[PERSON_NAME]"
type input "[PERSON_NAME][EMAIL_ADDRESS][DOMAIN_NAME]"
type input "[PHONE_NUMBER]"
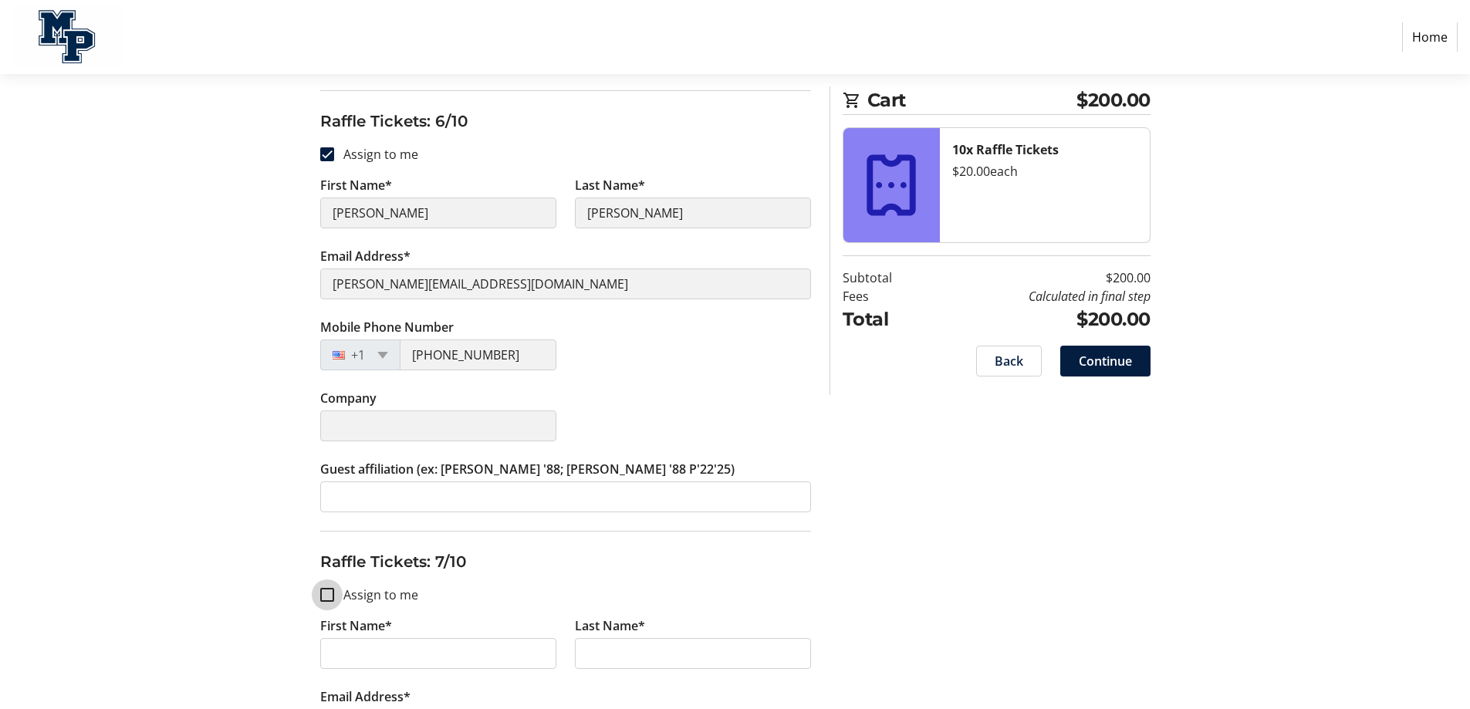
click at [331, 590] on input "Assign to me" at bounding box center [327, 595] width 14 height 14
checkbox input "true"
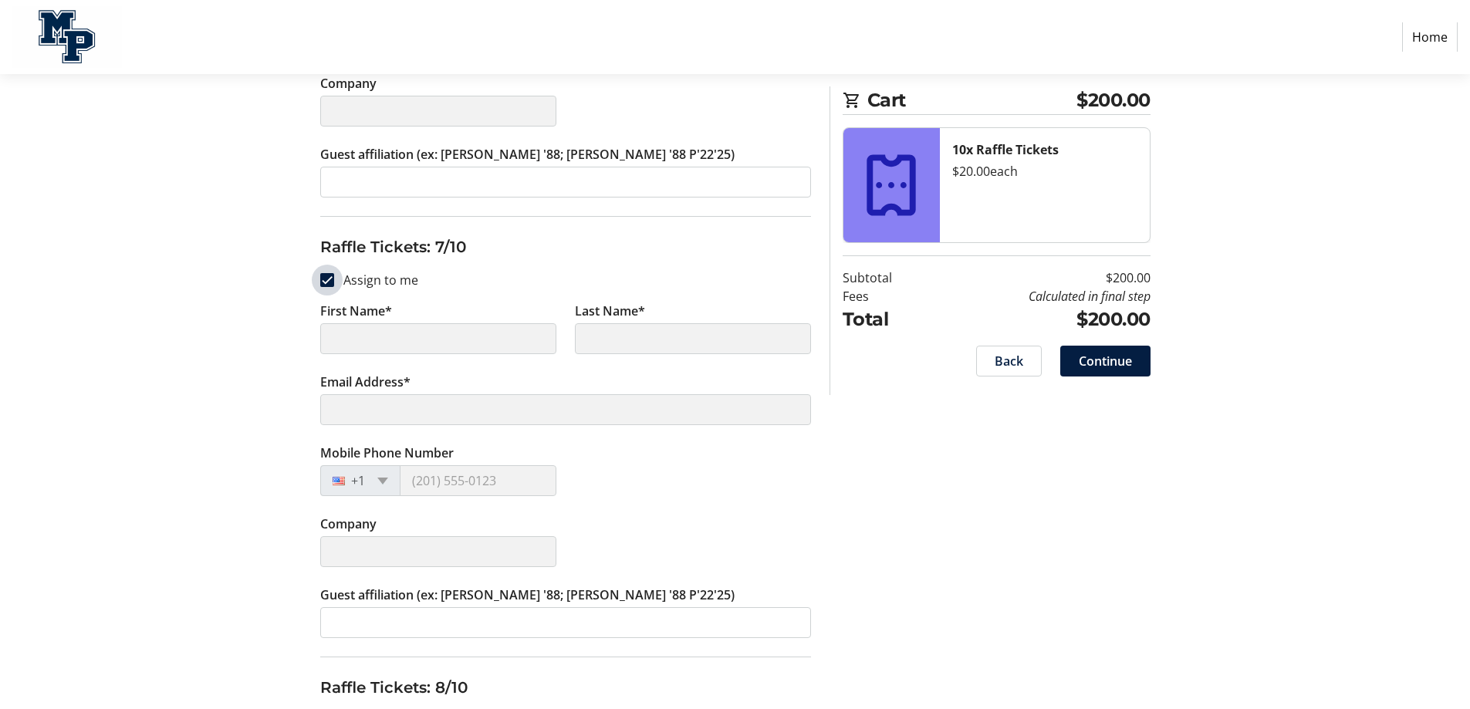
scroll to position [2855, 0]
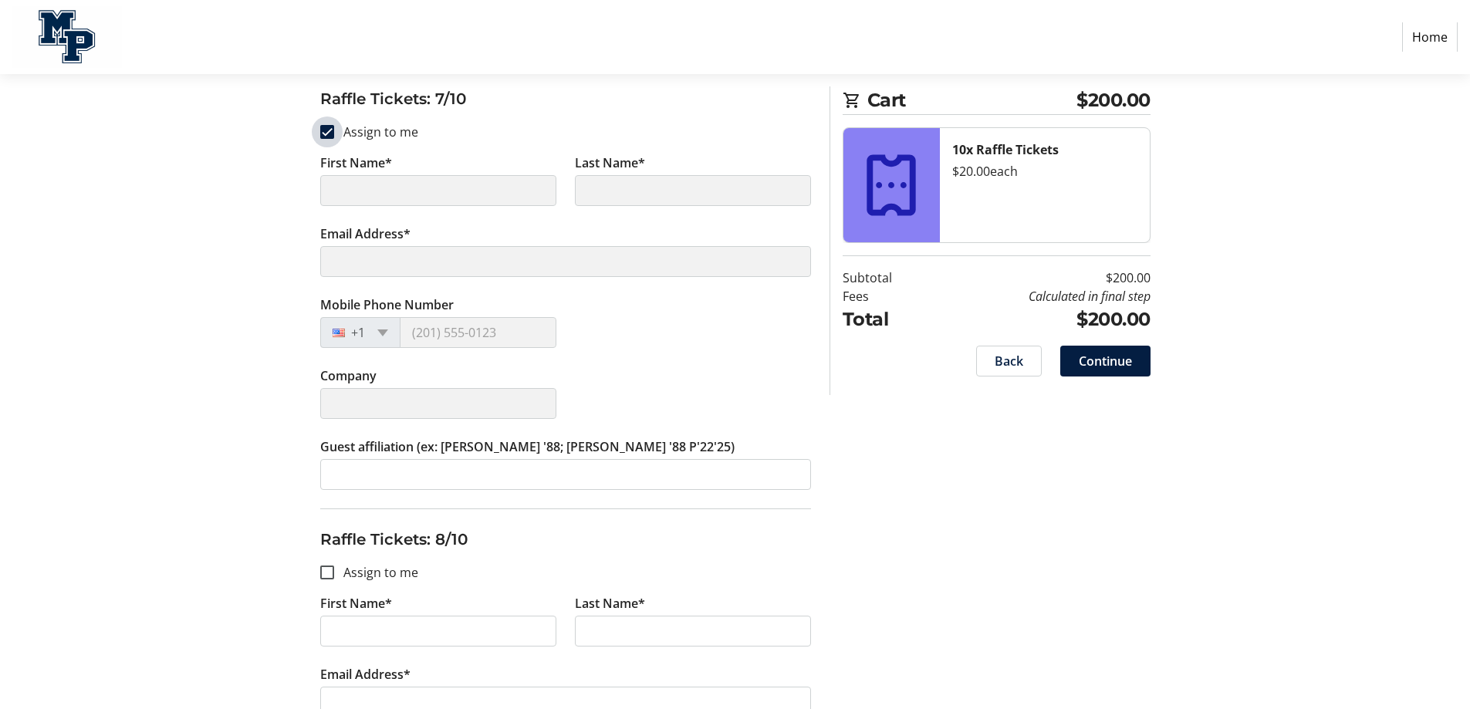
type input "[PERSON_NAME]"
type input "[PERSON_NAME][EMAIL_ADDRESS][DOMAIN_NAME]"
type input "[PHONE_NUMBER]"
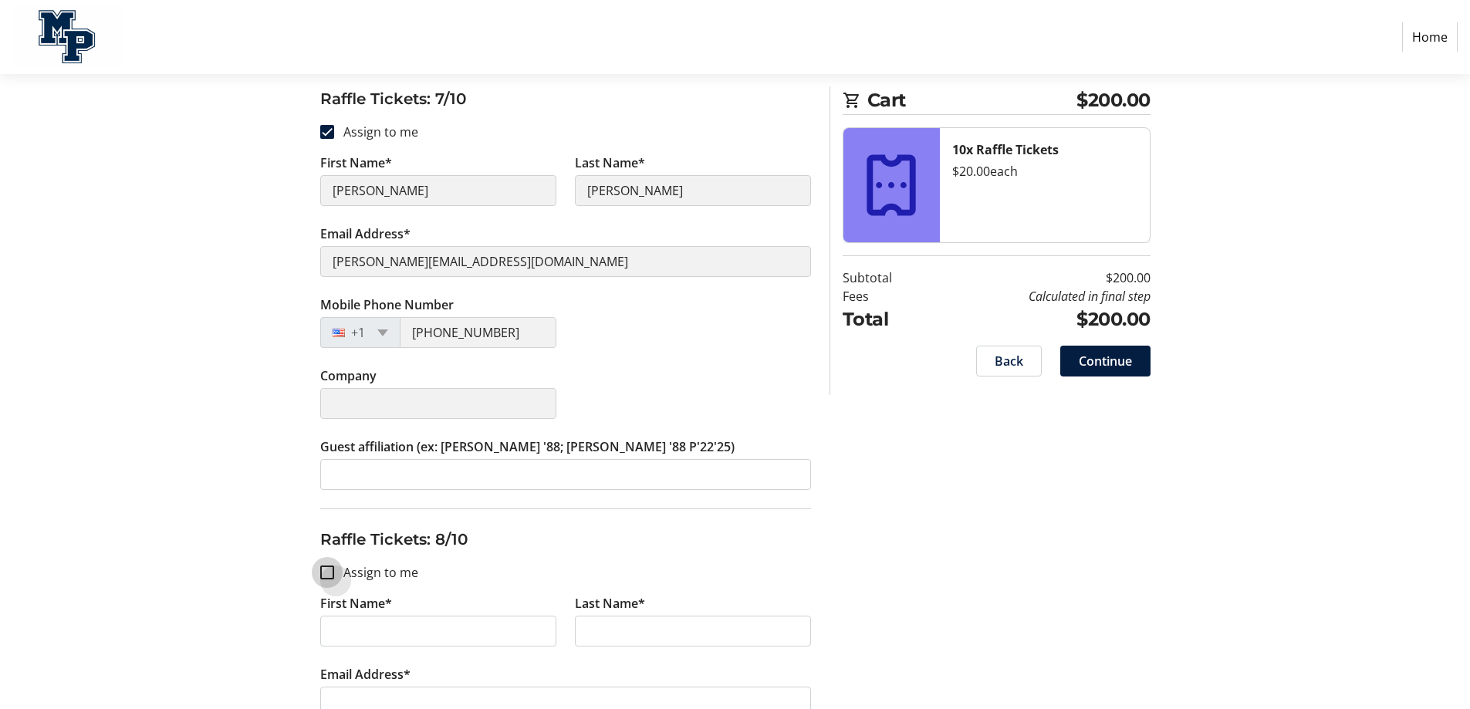
click at [326, 566] on input "Assign to me" at bounding box center [327, 573] width 14 height 14
checkbox input "true"
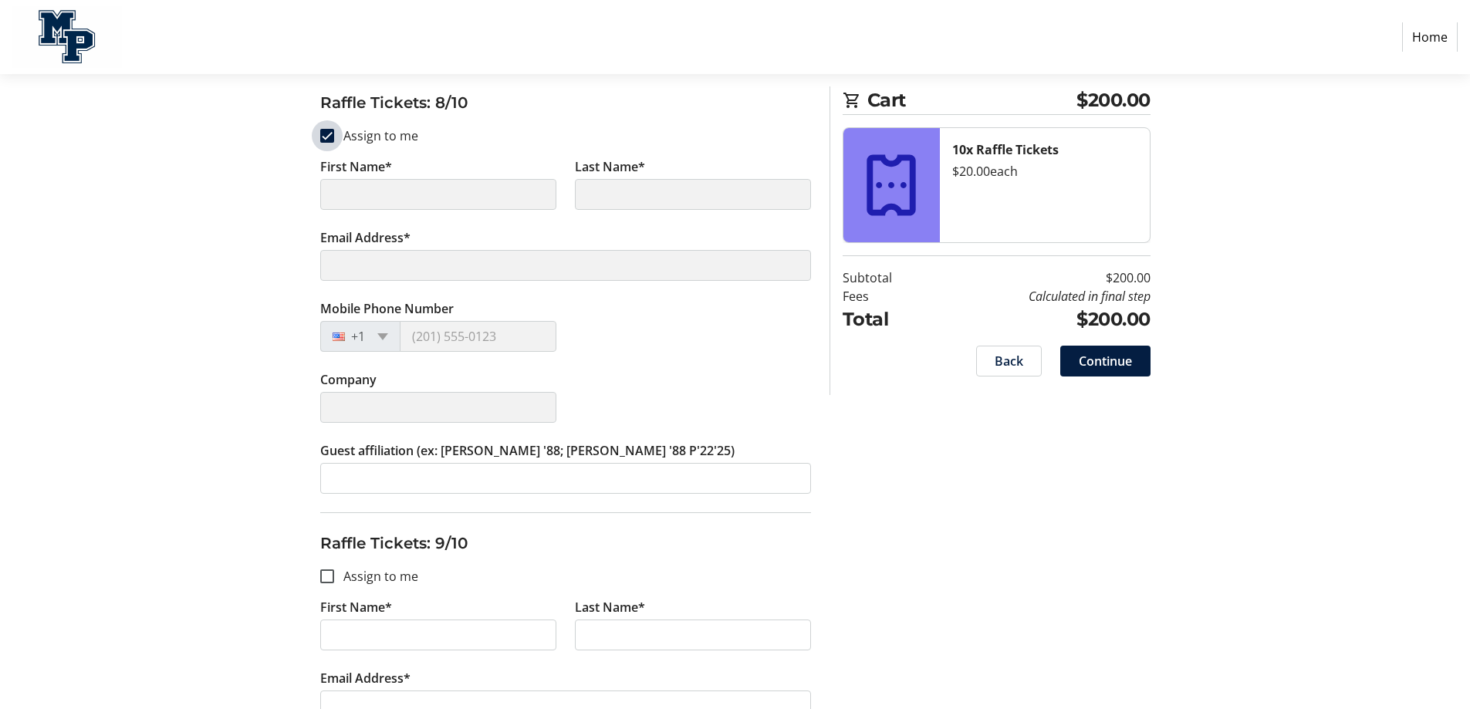
type input "[PERSON_NAME]"
type input "[PERSON_NAME][EMAIL_ADDRESS][DOMAIN_NAME]"
type input "[PHONE_NUMBER]"
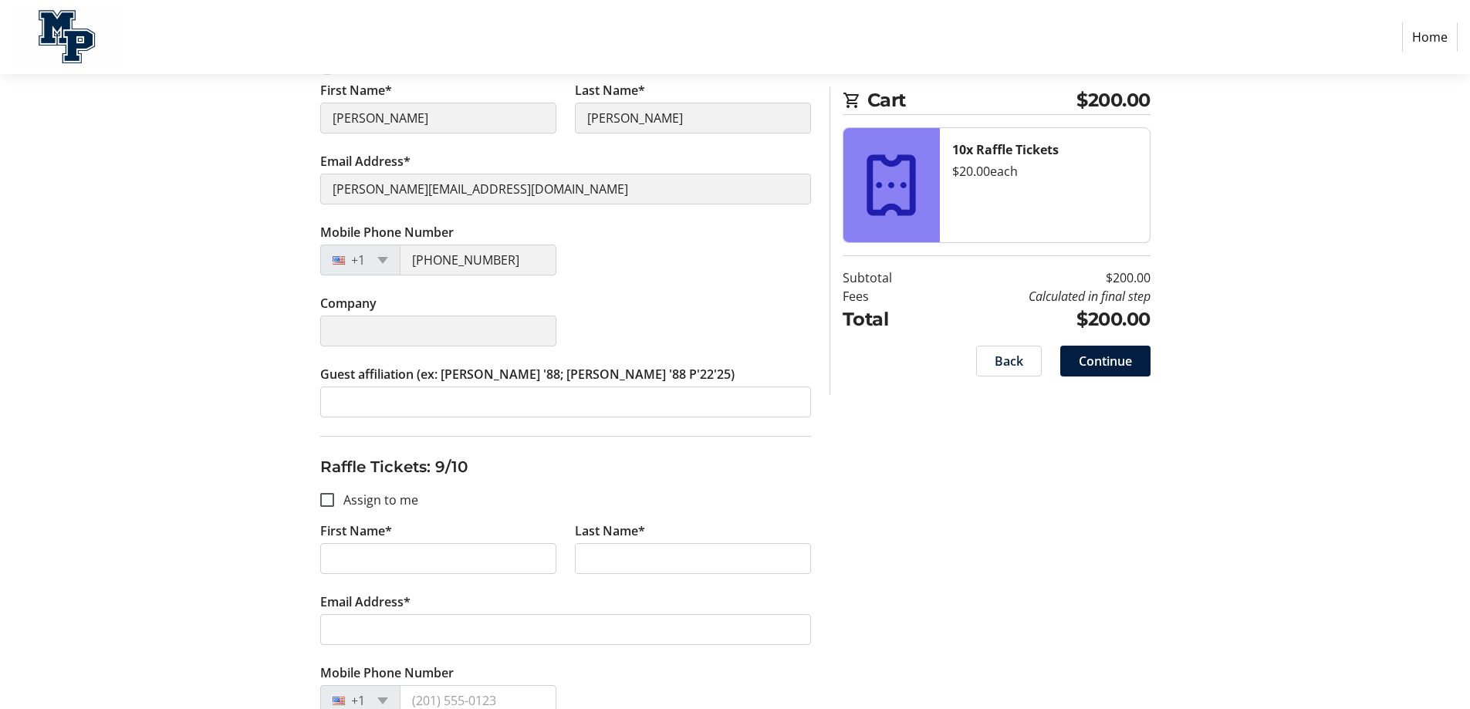
scroll to position [3395, 0]
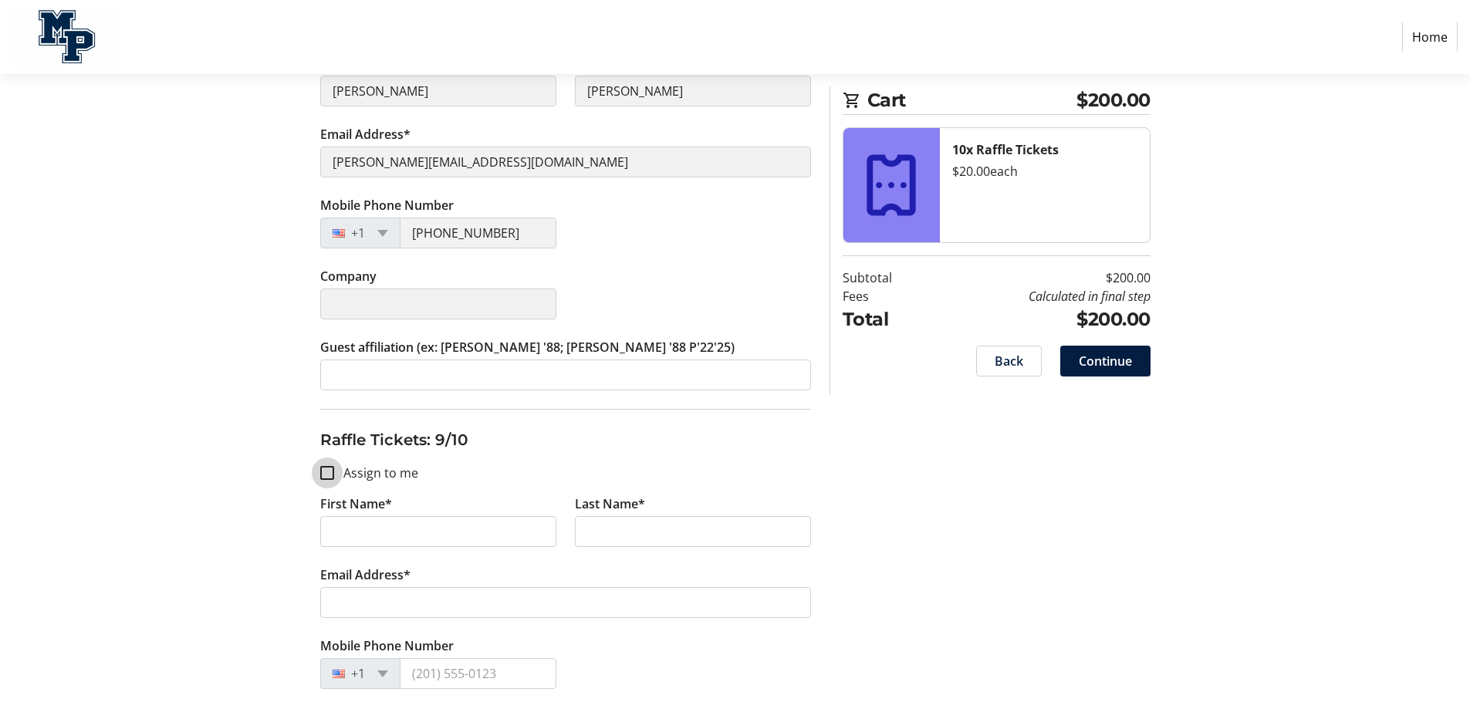
click at [328, 475] on input "Assign to me" at bounding box center [327, 473] width 14 height 14
checkbox input "true"
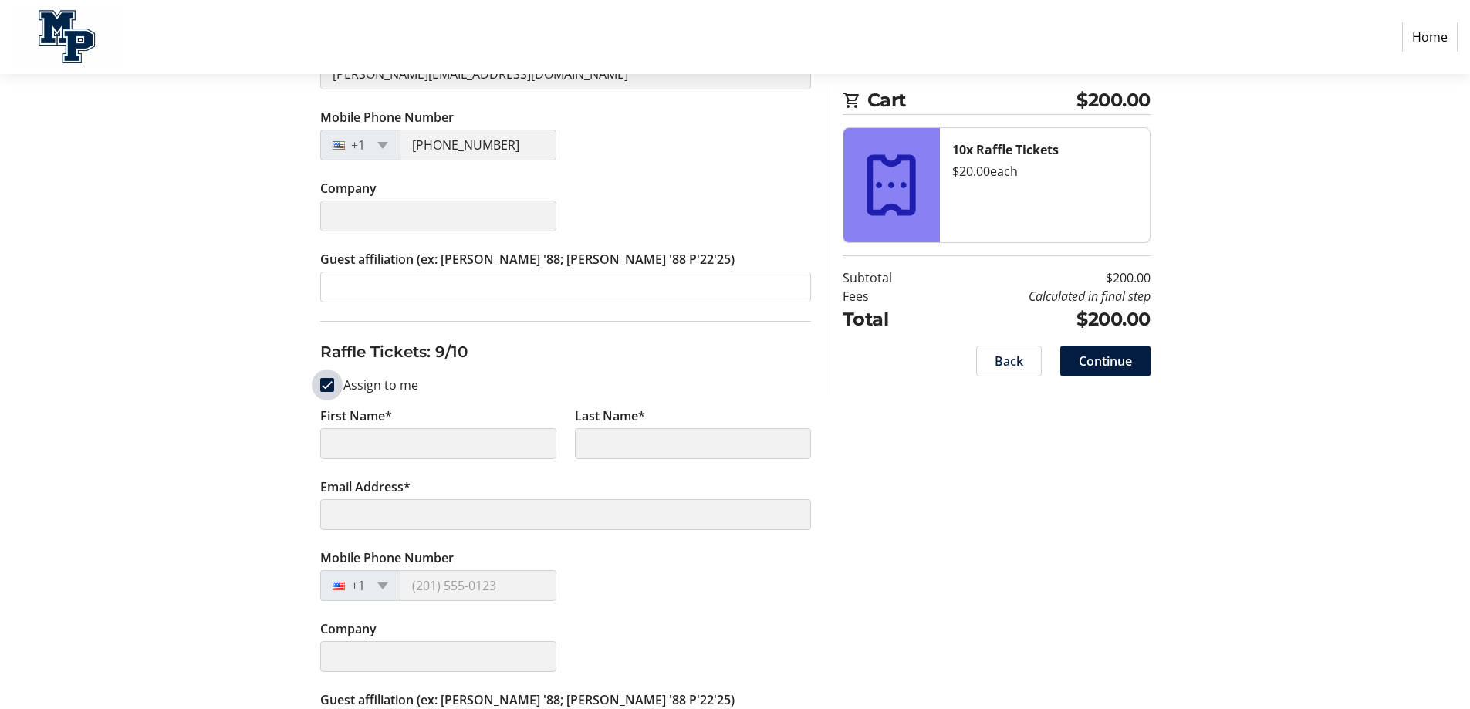
scroll to position [3704, 0]
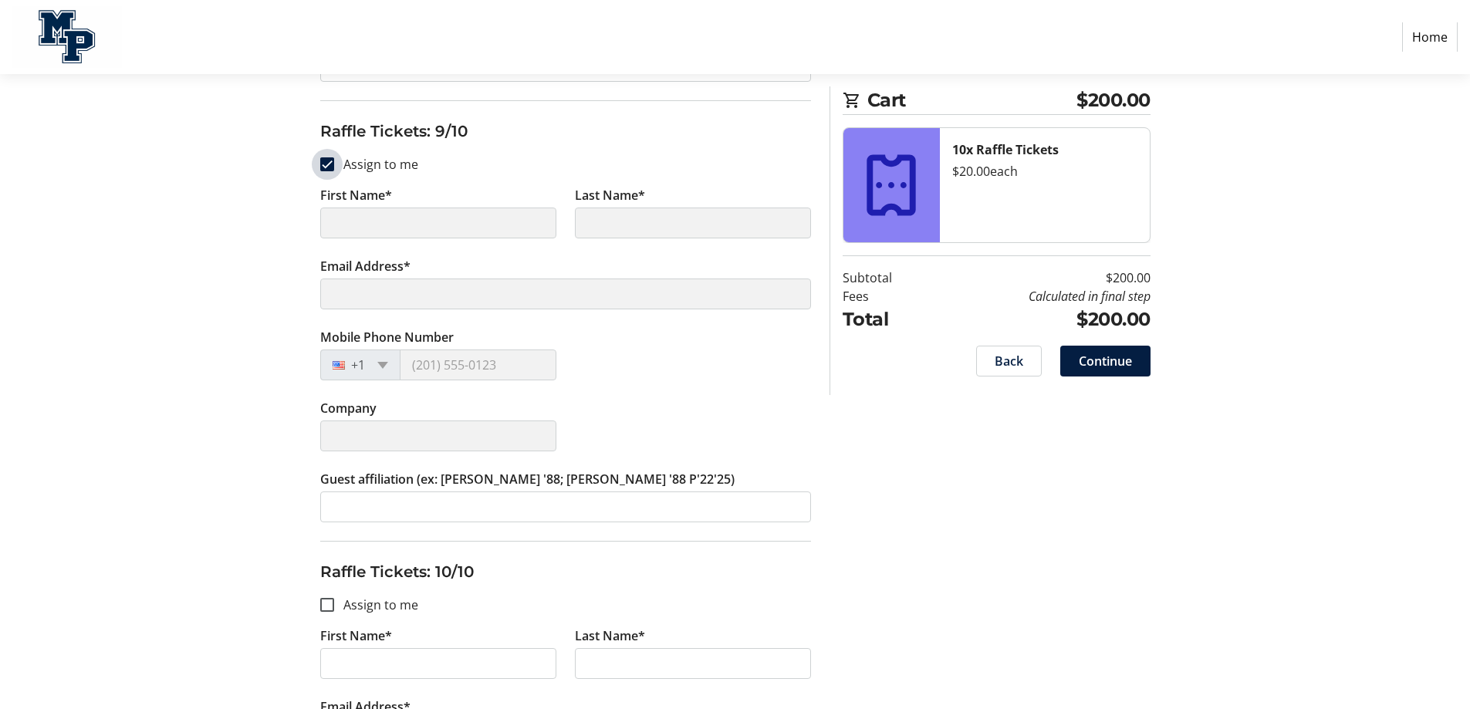
type input "[PERSON_NAME]"
type input "[PERSON_NAME][EMAIL_ADDRESS][DOMAIN_NAME]"
type input "[PHONE_NUMBER]"
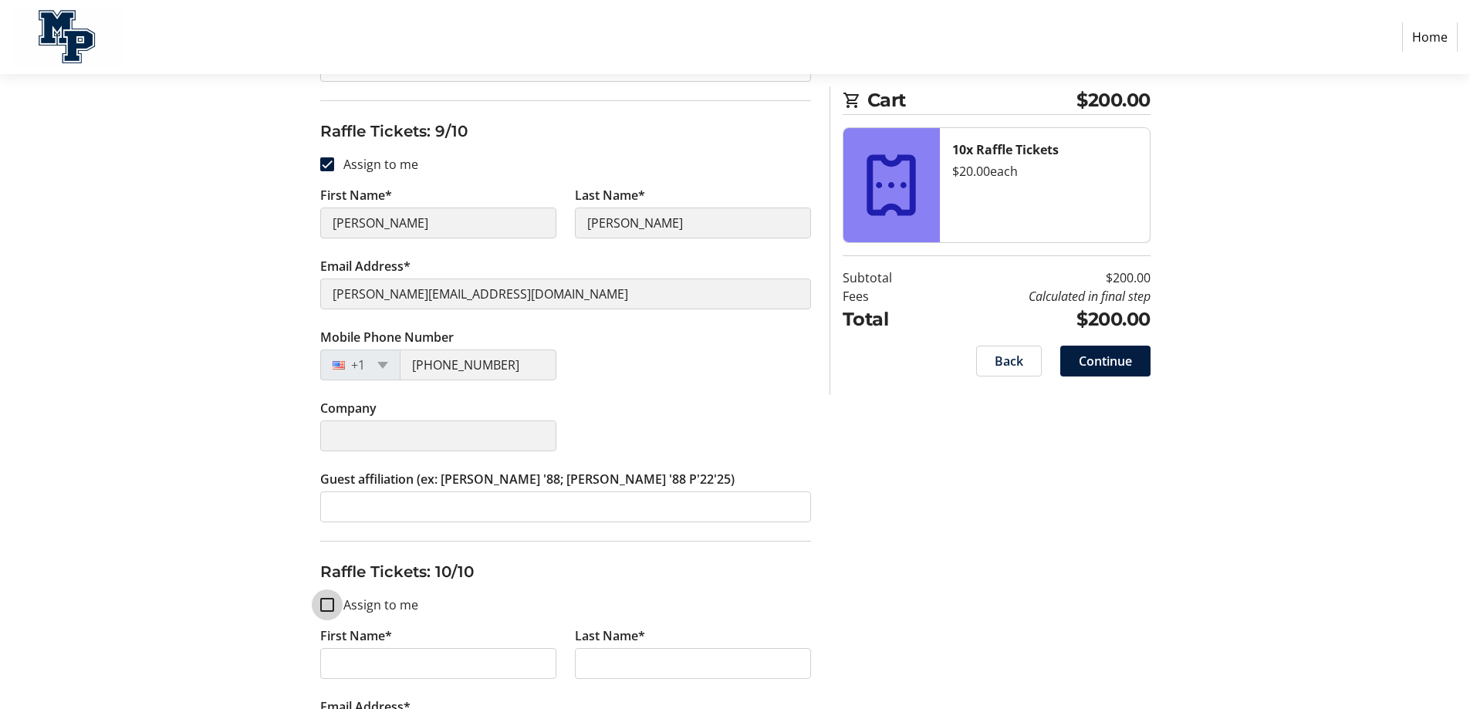
click at [324, 604] on input "Assign to me" at bounding box center [327, 605] width 14 height 14
checkbox input "true"
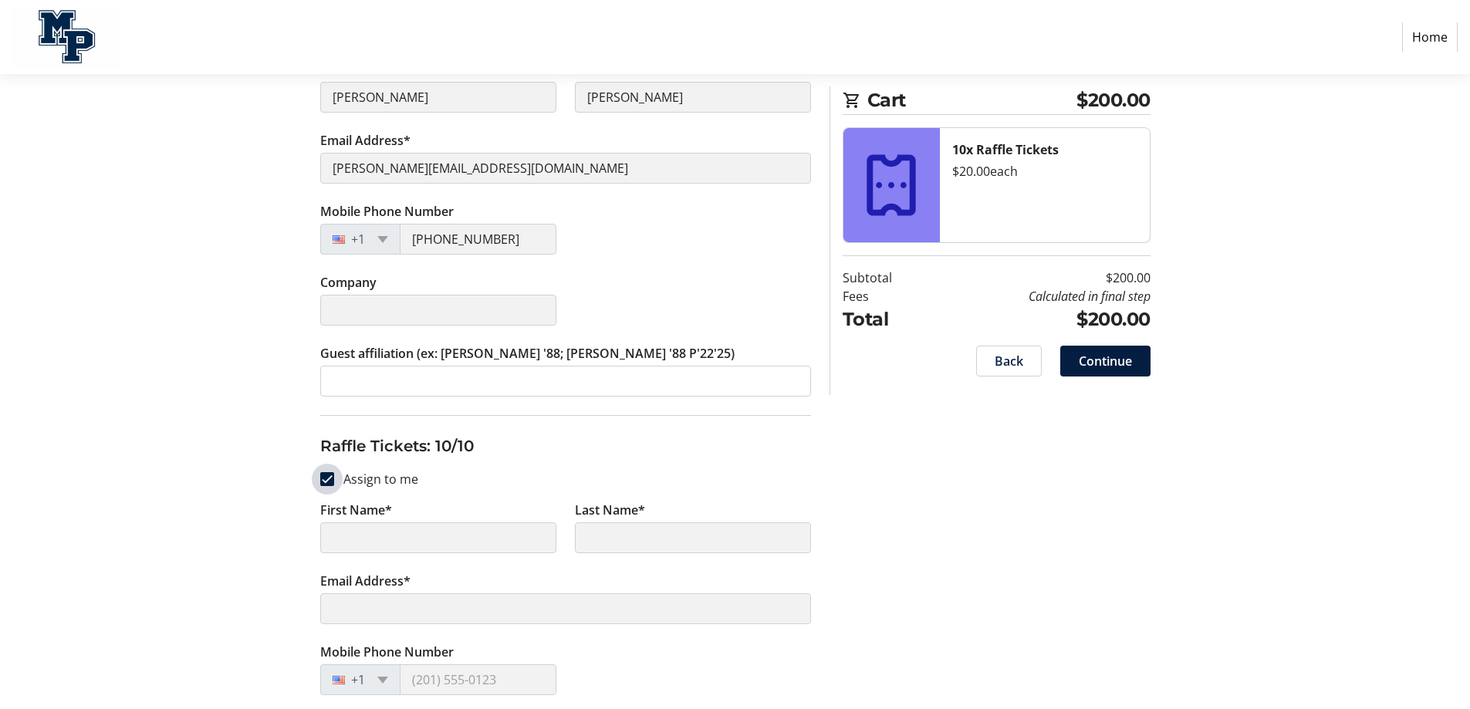
scroll to position [3976, 0]
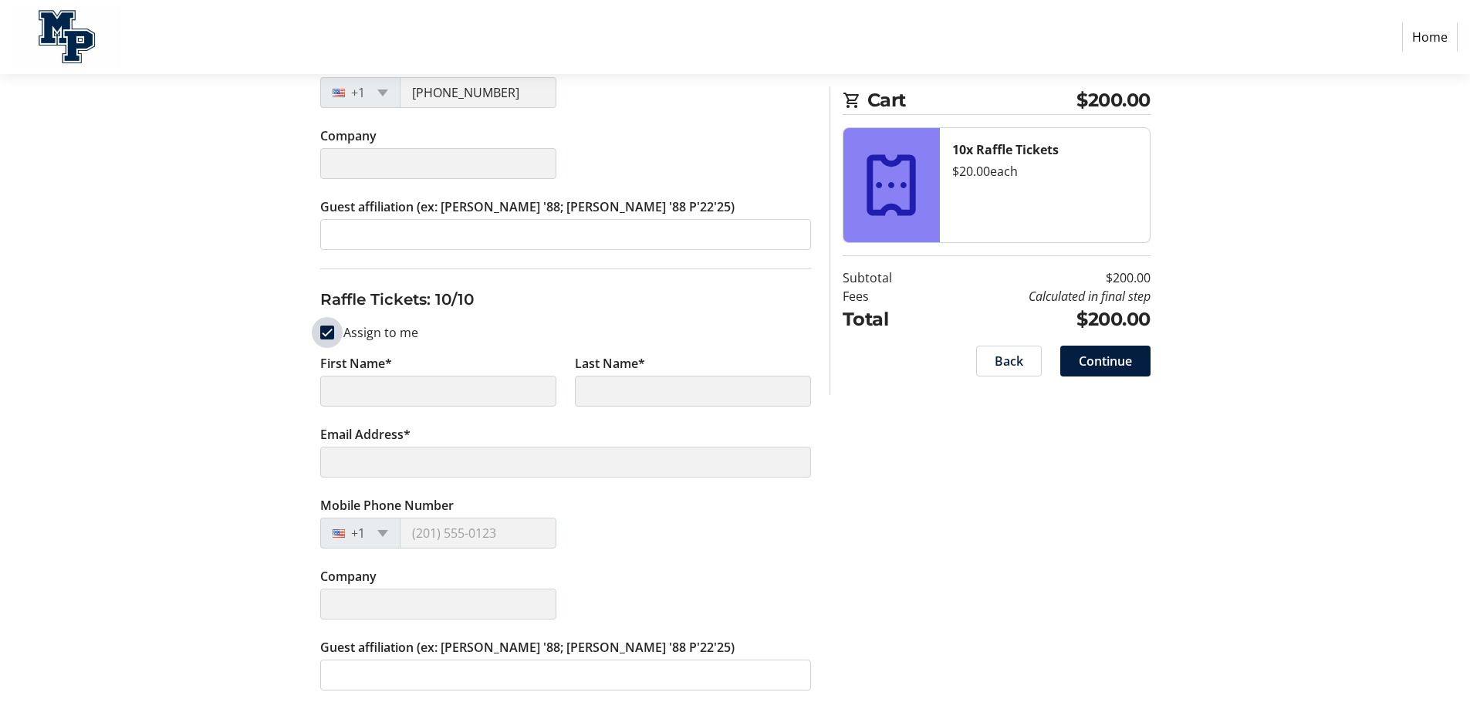
type input "[PERSON_NAME]"
type input "[PERSON_NAME][EMAIL_ADDRESS][DOMAIN_NAME]"
type input "[PHONE_NUMBER]"
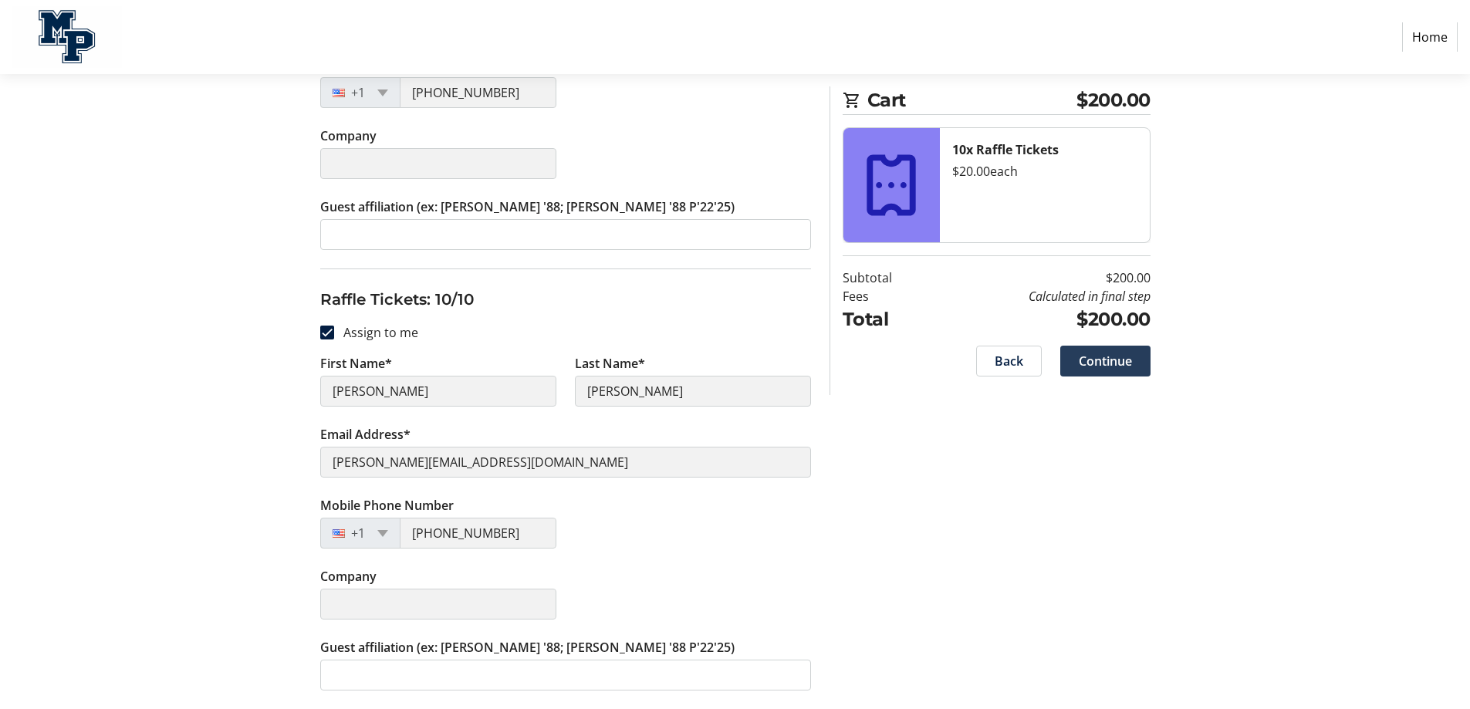
click at [1119, 360] on span "Continue" at bounding box center [1105, 361] width 53 height 19
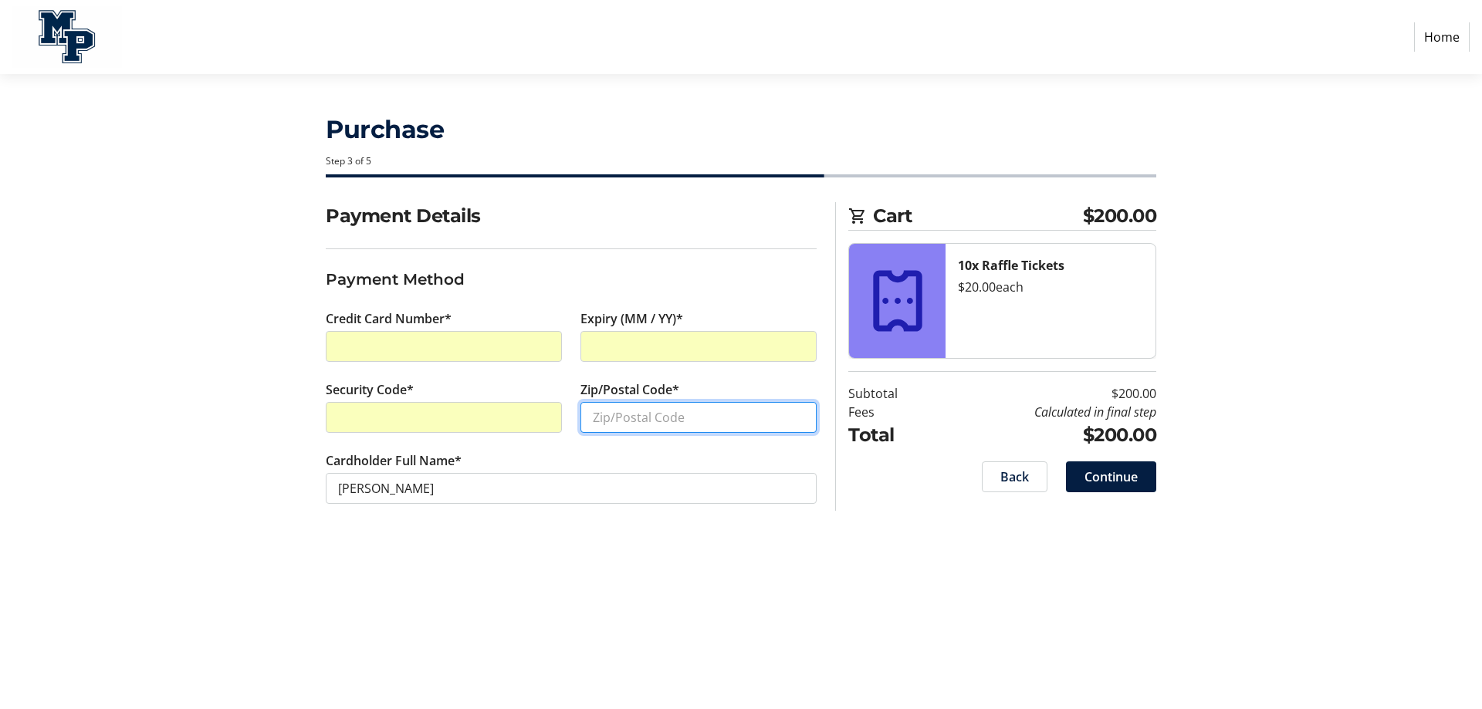
click at [648, 411] on input "Zip/Postal Code*" at bounding box center [698, 417] width 236 height 31
type input "19355"
click at [1113, 476] on span "Continue" at bounding box center [1110, 477] width 53 height 19
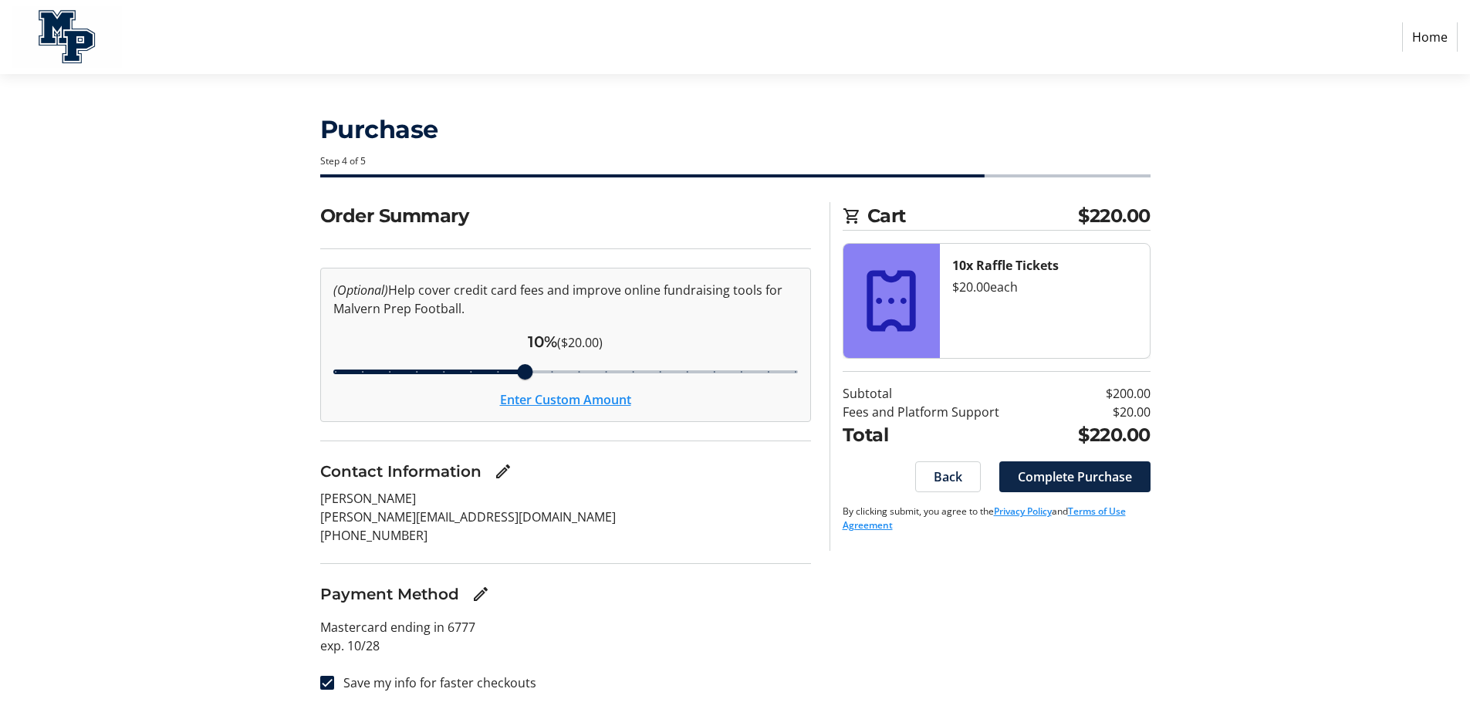
click at [1088, 475] on span "Complete Purchase" at bounding box center [1075, 477] width 114 height 19
